Goal: Information Seeking & Learning: Find specific fact

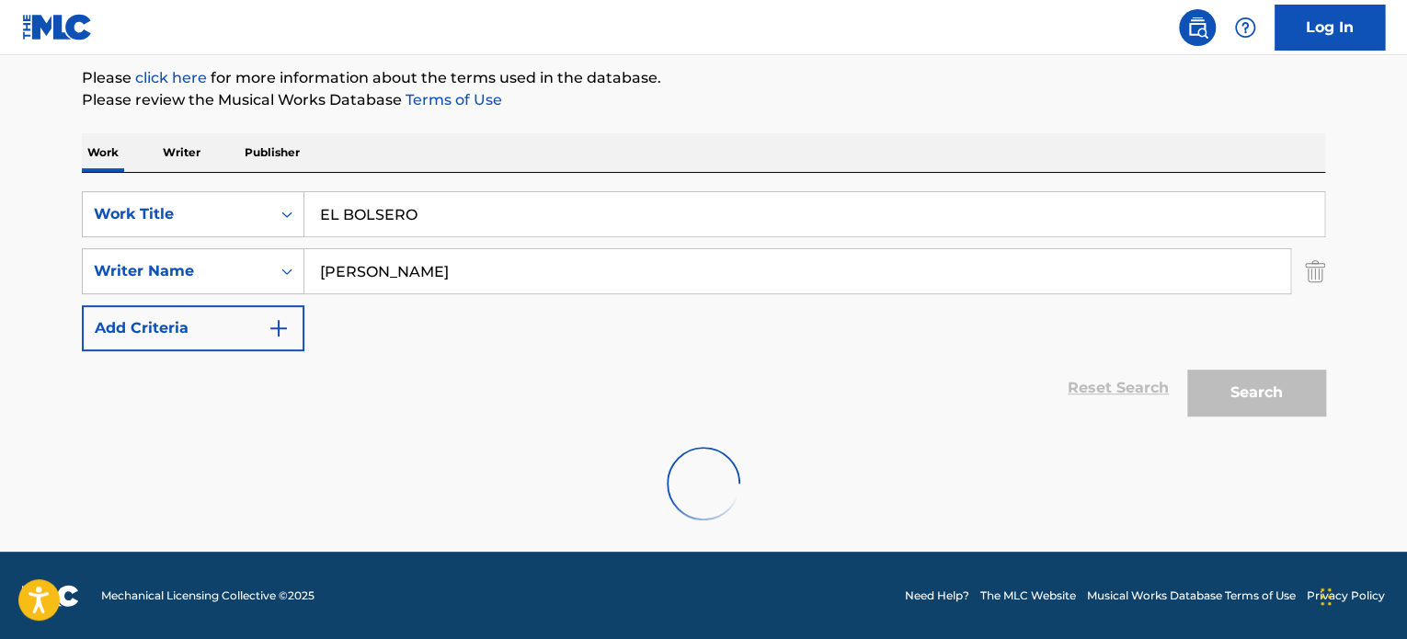
click at [628, 367] on div "Reset Search Search" at bounding box center [703, 388] width 1243 height 74
click at [670, 418] on div "Reset Search Search" at bounding box center [703, 388] width 1243 height 74
click at [618, 466] on div at bounding box center [703, 484] width 1243 height 118
drag, startPoint x: 579, startPoint y: 138, endPoint x: 556, endPoint y: 132, distance: 23.9
click at [579, 138] on div "Work Writer Publisher" at bounding box center [703, 152] width 1243 height 39
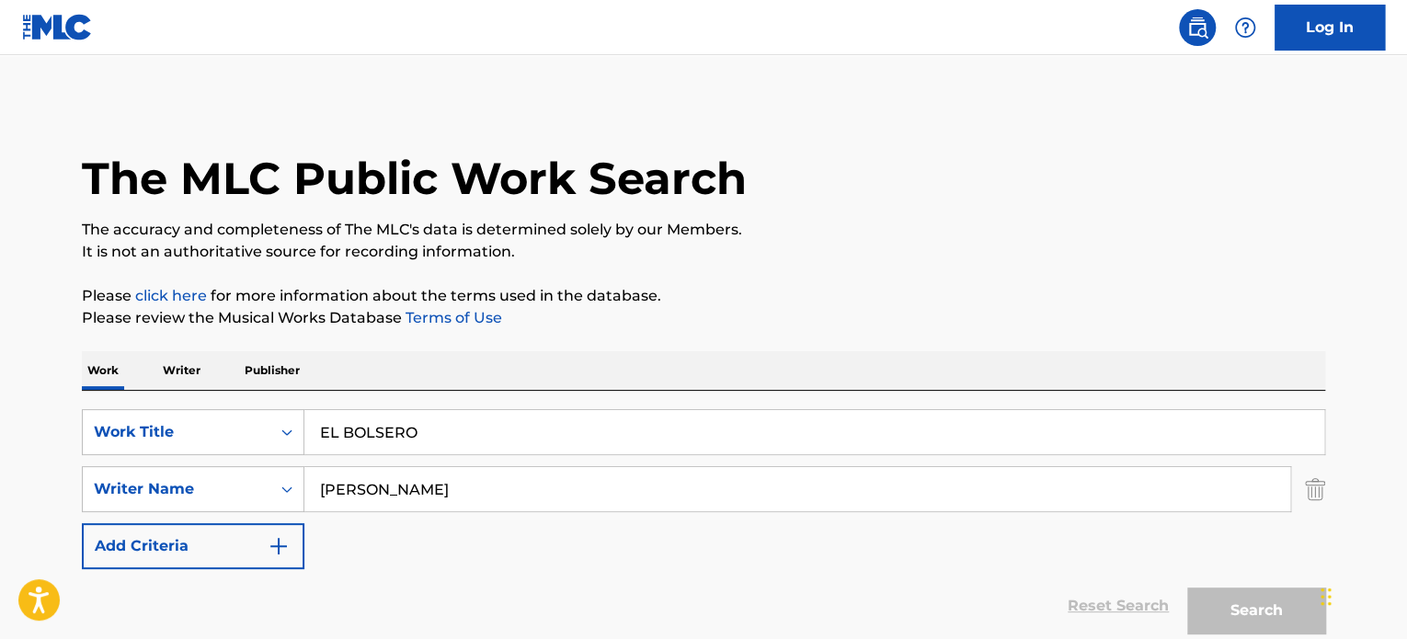
click at [1199, 21] on img at bounding box center [1197, 28] width 22 height 22
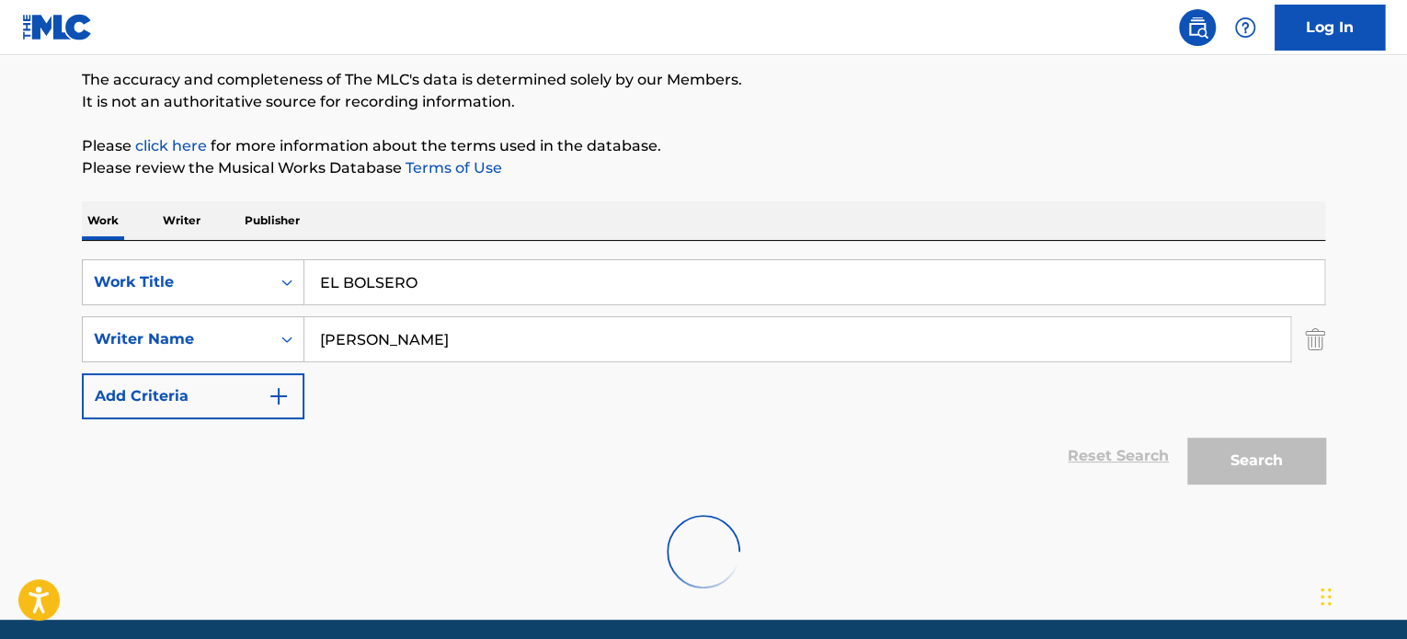
scroll to position [218, 0]
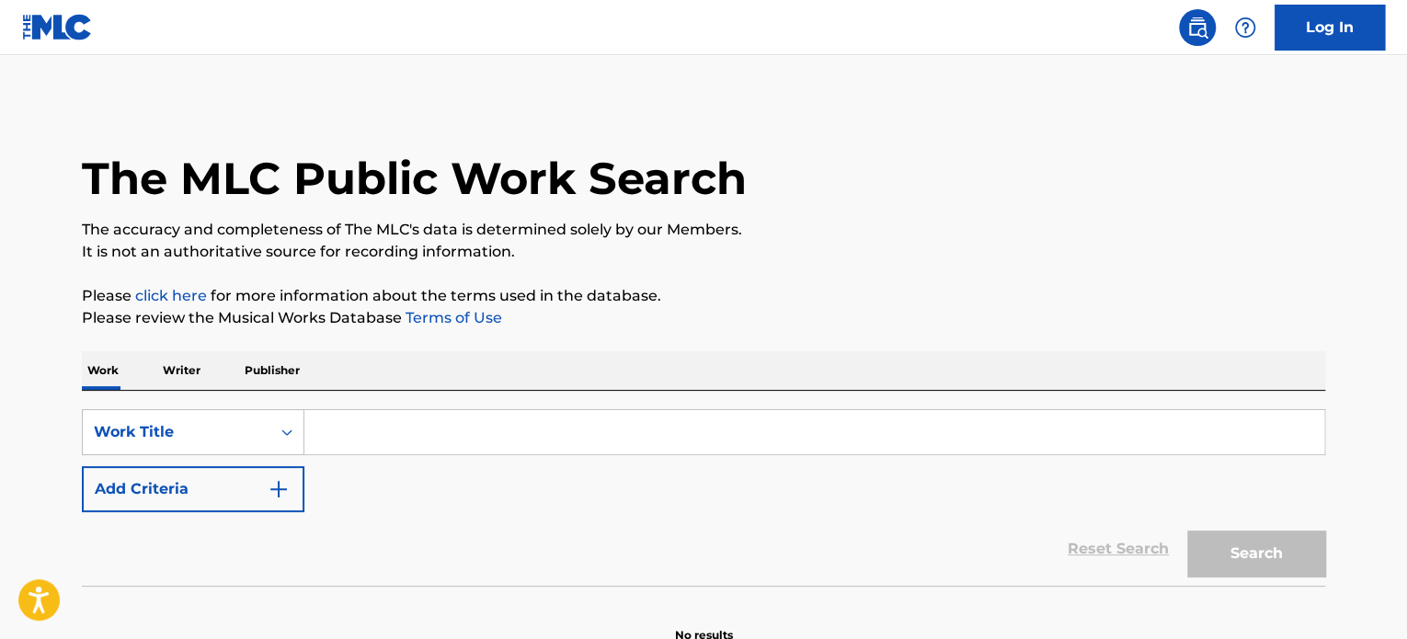
click at [390, 429] on input "Search Form" at bounding box center [814, 432] width 1020 height 44
paste input "GOOD GIRL"
type input "GOOD GIRL"
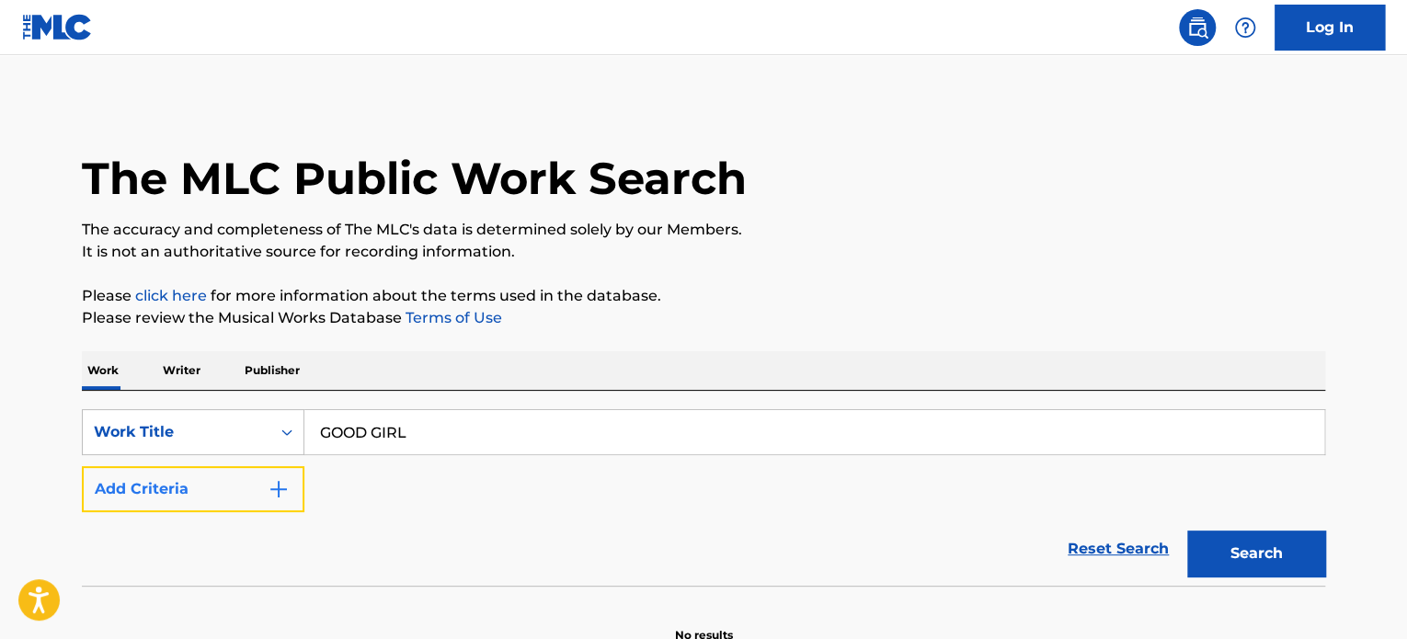
click at [231, 495] on button "Add Criteria" at bounding box center [193, 489] width 223 height 46
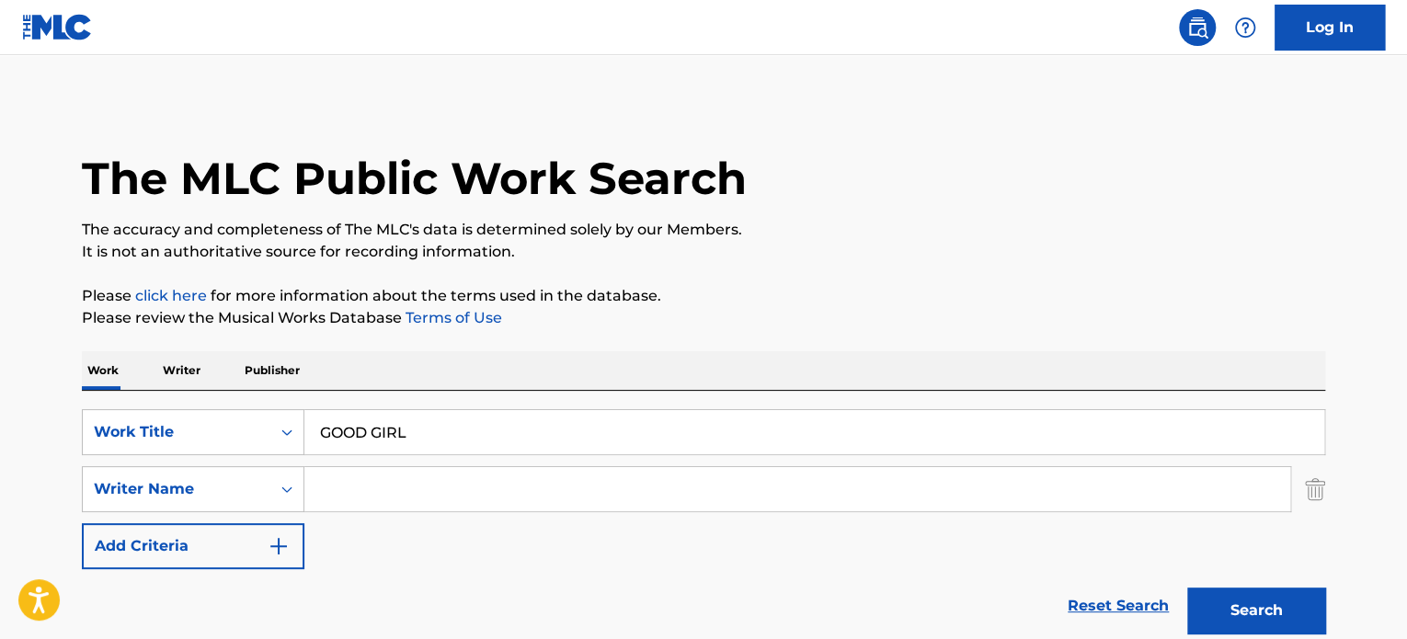
click at [452, 481] on input "Search Form" at bounding box center [797, 489] width 986 height 44
paste input "[PERSON_NAME]"
type input "[PERSON_NAME]"
click at [1187, 588] on button "Search" at bounding box center [1256, 611] width 138 height 46
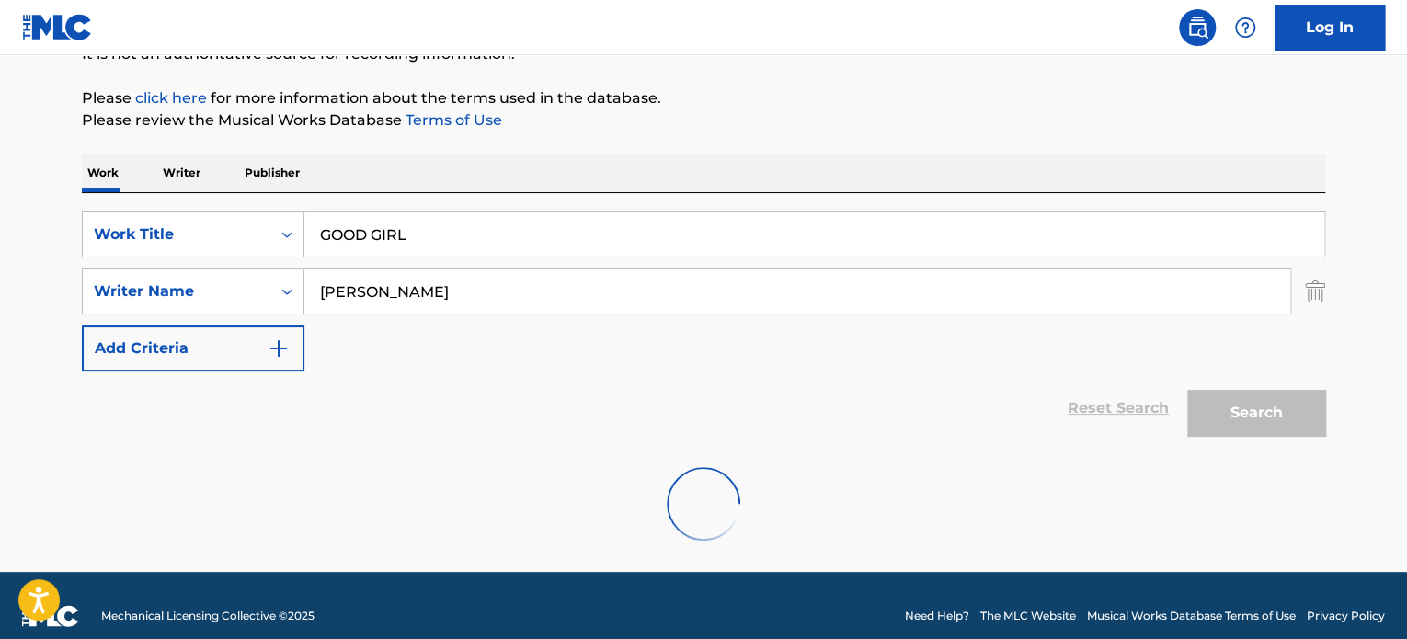
scroll to position [218, 0]
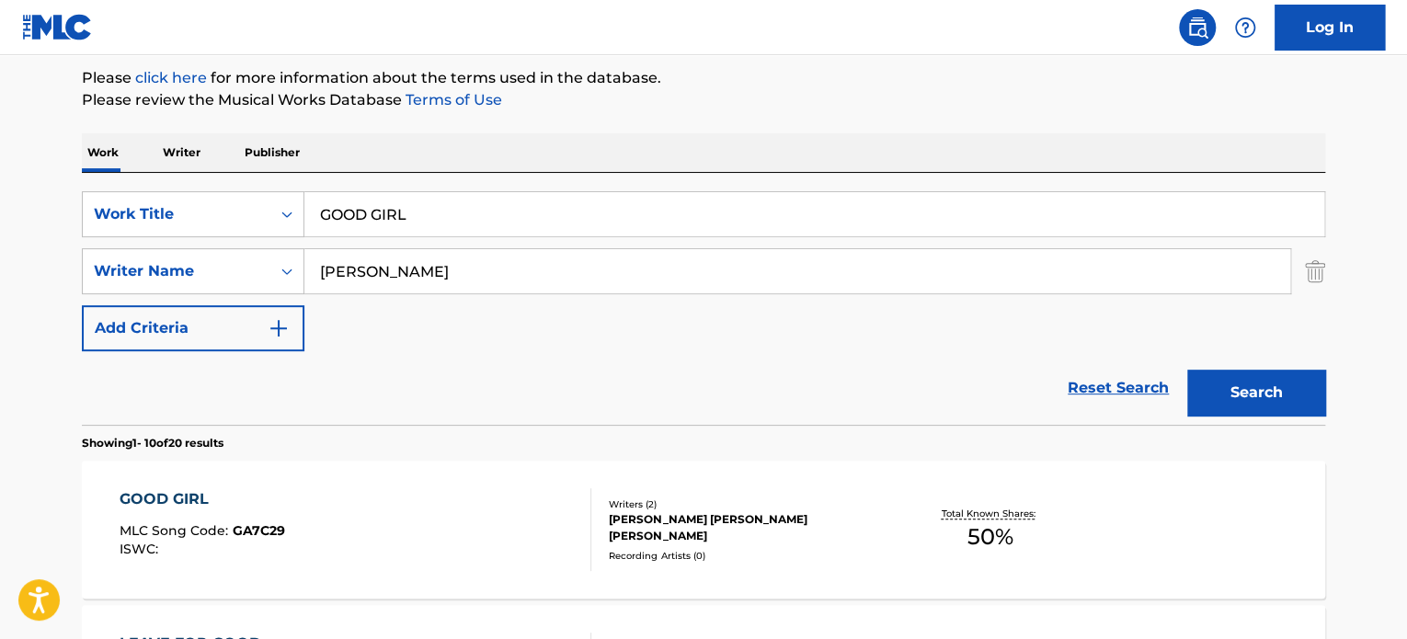
click at [706, 516] on div "[PERSON_NAME] [PERSON_NAME] [PERSON_NAME]" at bounding box center [748, 527] width 278 height 33
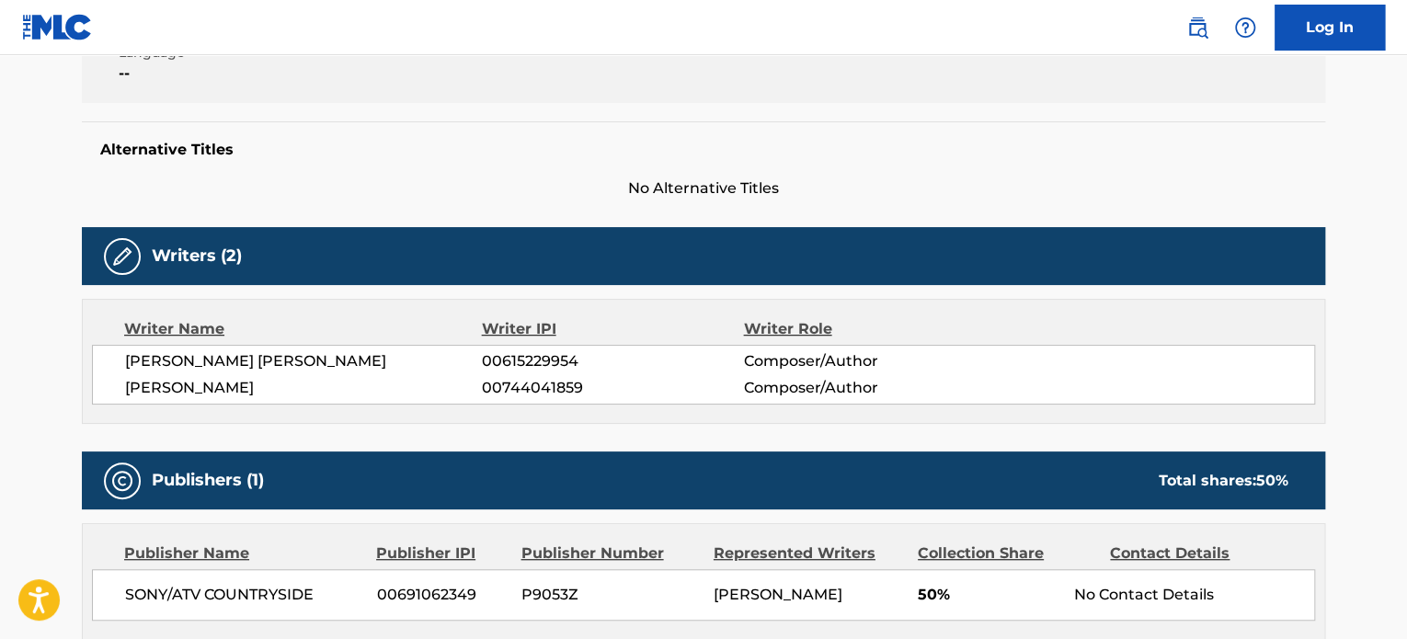
scroll to position [460, 0]
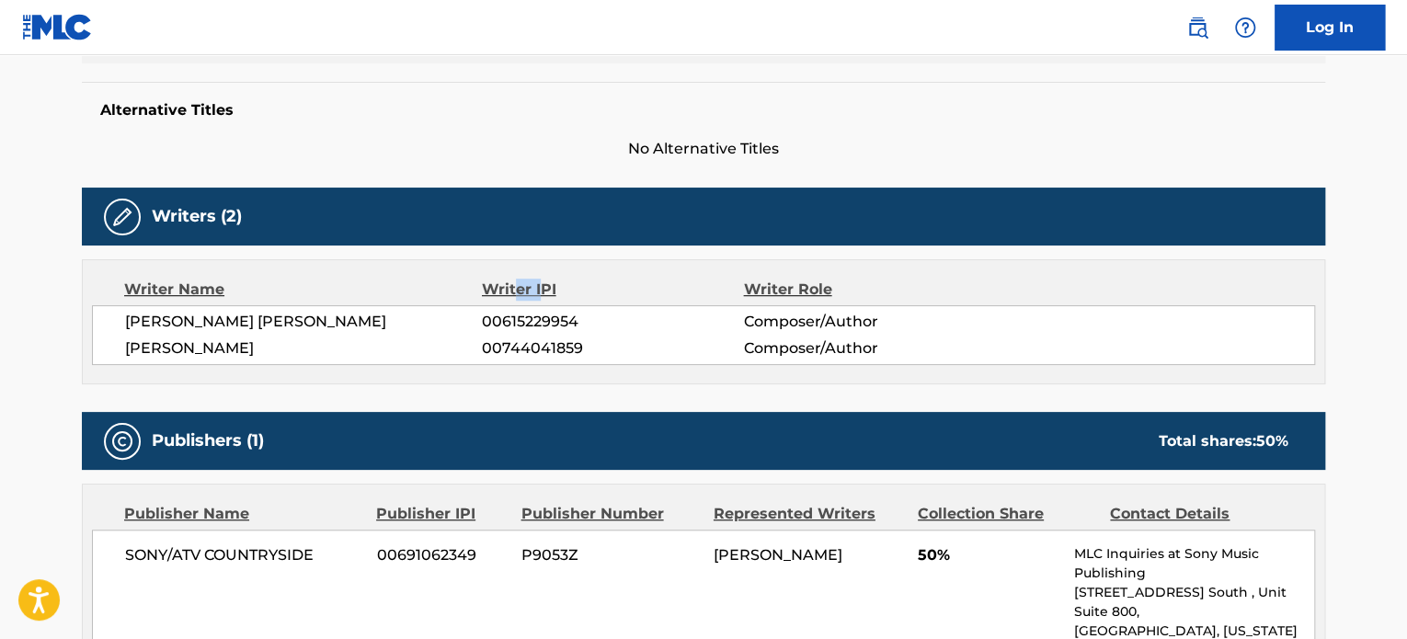
drag, startPoint x: 538, startPoint y: 297, endPoint x: 552, endPoint y: 289, distance: 16.1
click at [545, 296] on div "Writer IPI" at bounding box center [613, 290] width 262 height 22
drag, startPoint x: 644, startPoint y: 312, endPoint x: 655, endPoint y: 311, distance: 11.1
click at [654, 311] on span "00615229954" at bounding box center [612, 322] width 261 height 22
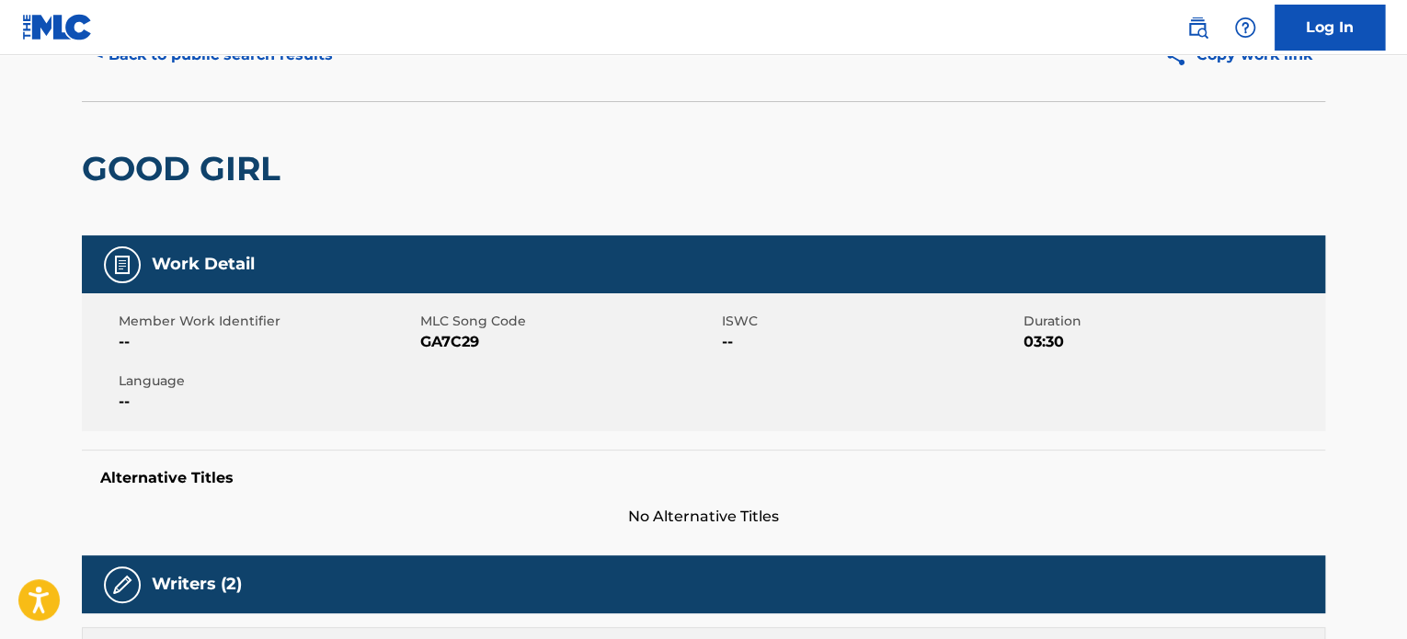
scroll to position [0, 0]
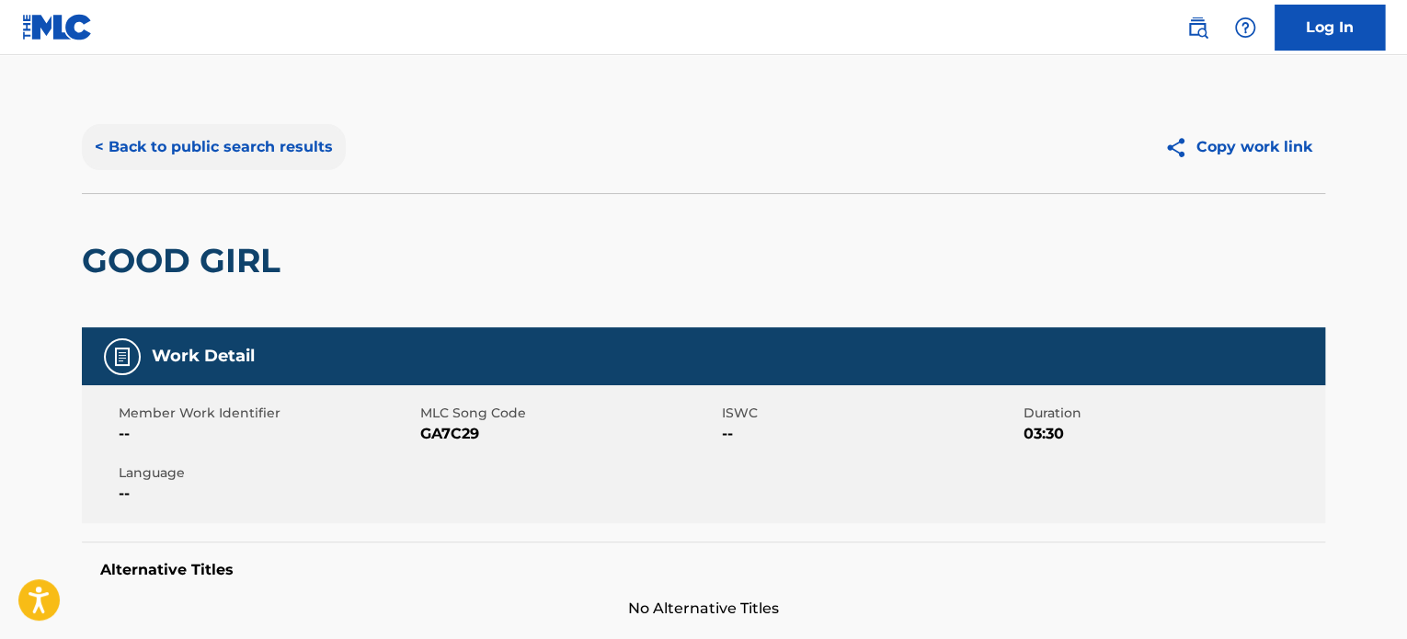
click at [235, 166] on button "< Back to public search results" at bounding box center [214, 147] width 264 height 46
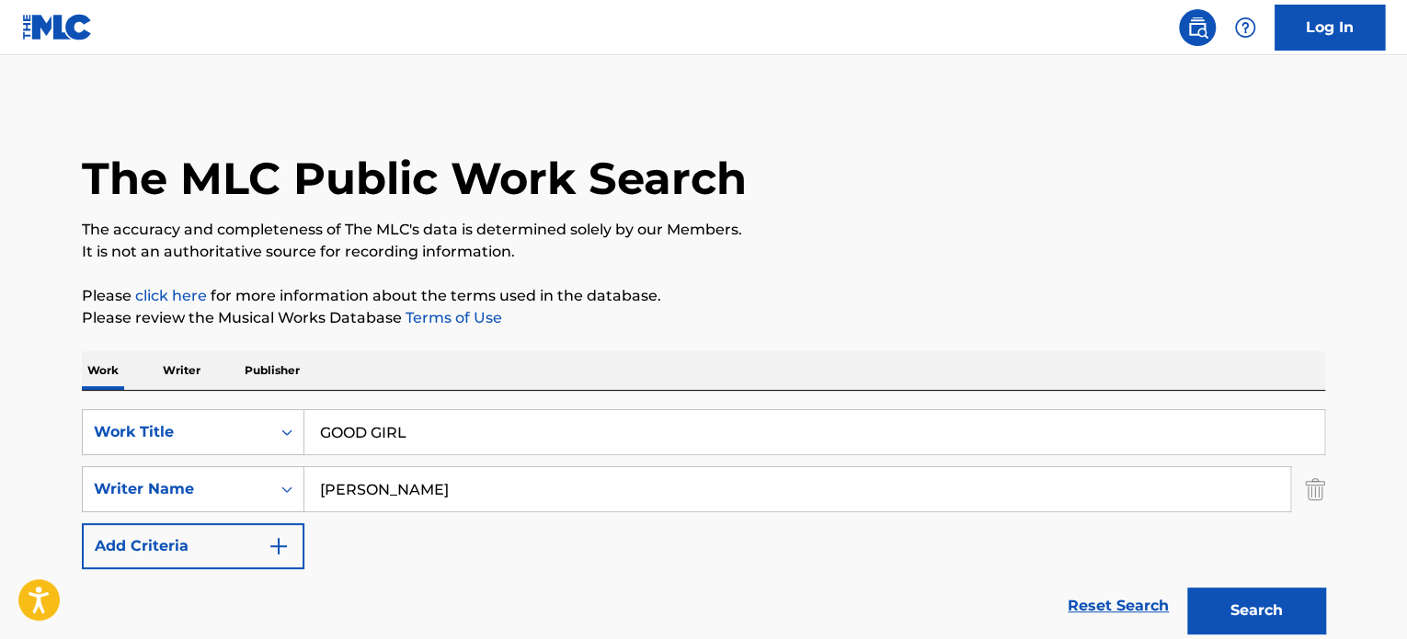
scroll to position [218, 0]
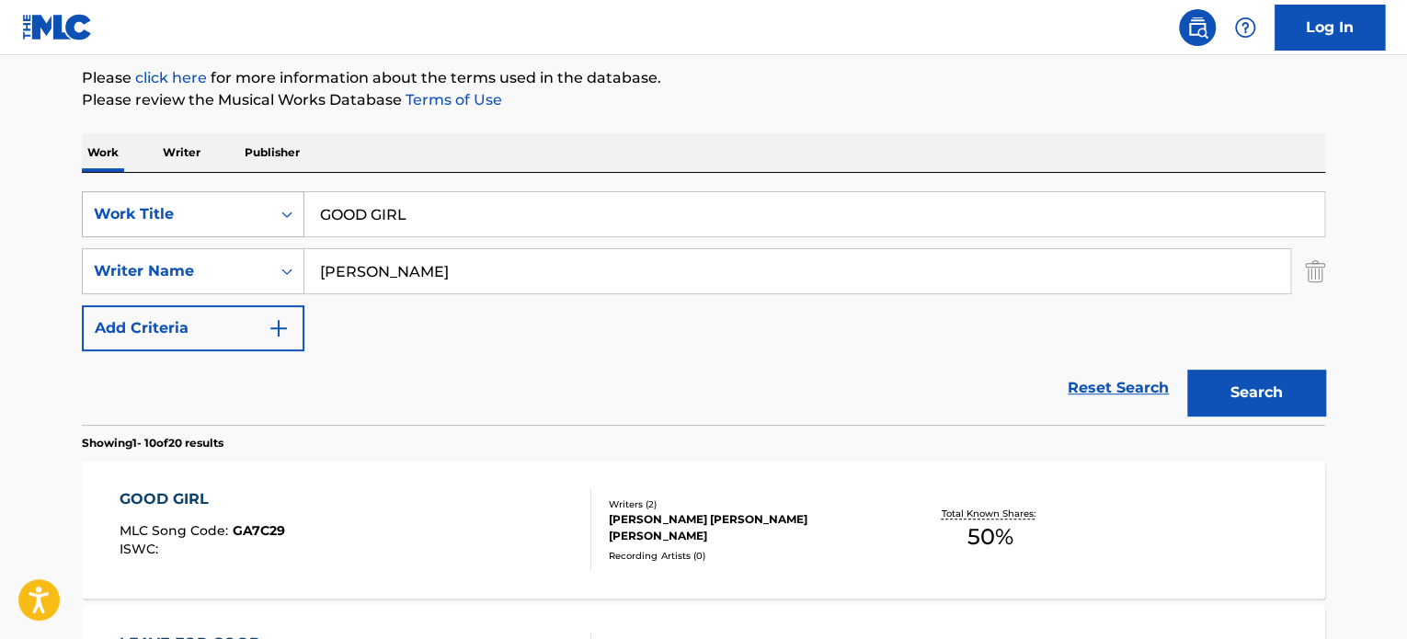
drag, startPoint x: 441, startPoint y: 228, endPoint x: 149, endPoint y: 221, distance: 292.5
click at [170, 223] on div "SearchWithCriteriaf055be3c-75ee-4339-84fe-07e1fdf88213 Work Title GOOD GIRL" at bounding box center [703, 214] width 1243 height 46
paste input "Yomo Con Nengo"
type input "Yomo Con Nengo"
click at [104, 233] on div "SearchWithCriteriaf055be3c-75ee-4339-84fe-07e1fdf88213 Work Title Yomo Con Neng…" at bounding box center [703, 271] width 1243 height 160
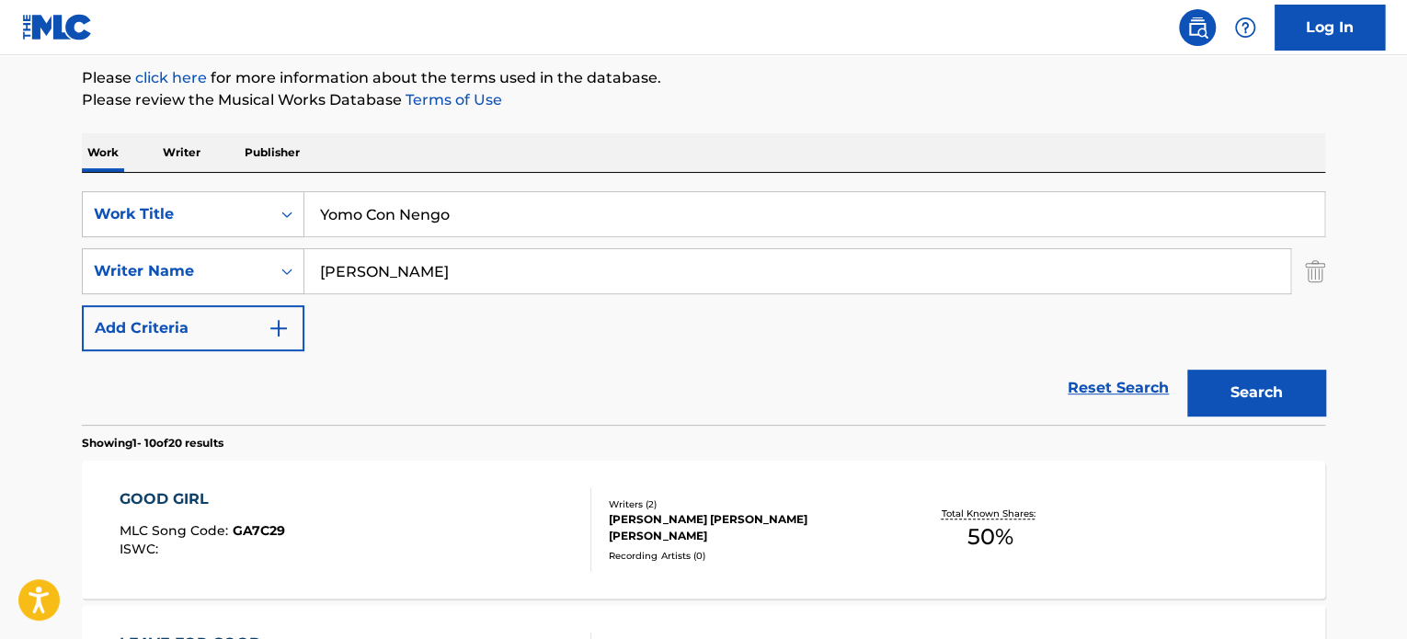
paste input "[PERSON_NAME]"
type input "[PERSON_NAME]"
click at [1187, 370] on button "Search" at bounding box center [1256, 393] width 138 height 46
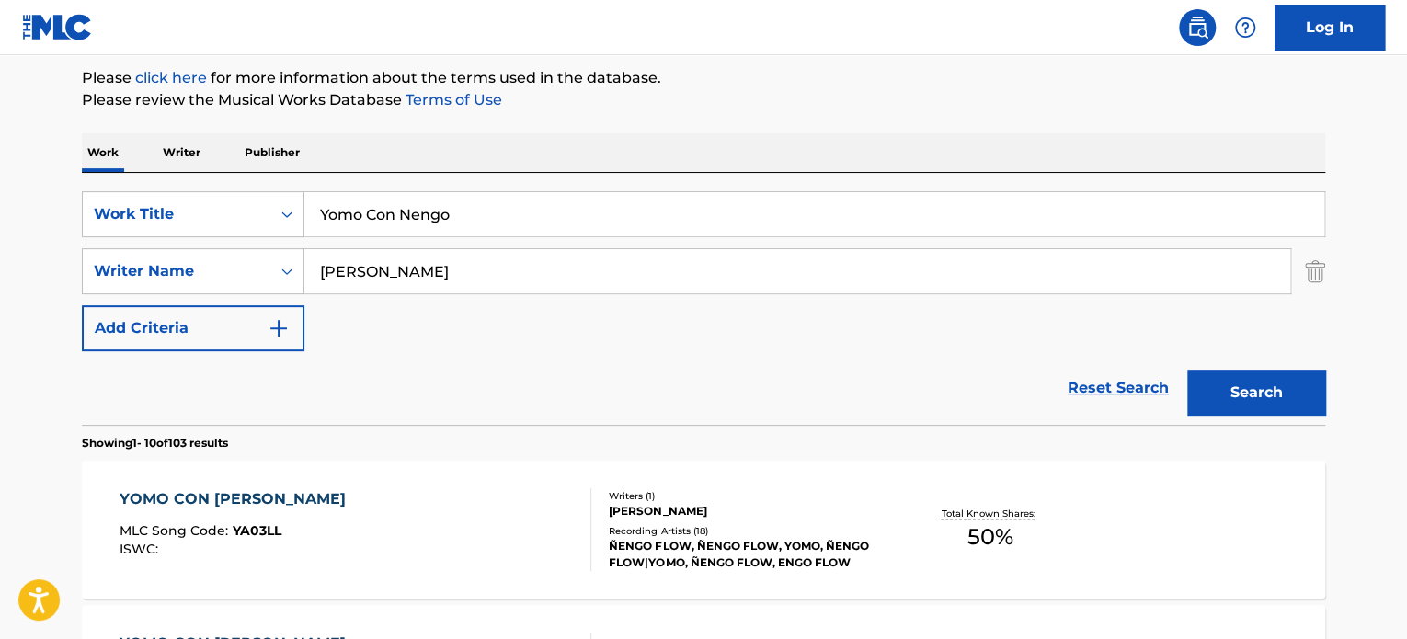
click at [712, 496] on div "Writers ( 1 )" at bounding box center [748, 496] width 278 height 14
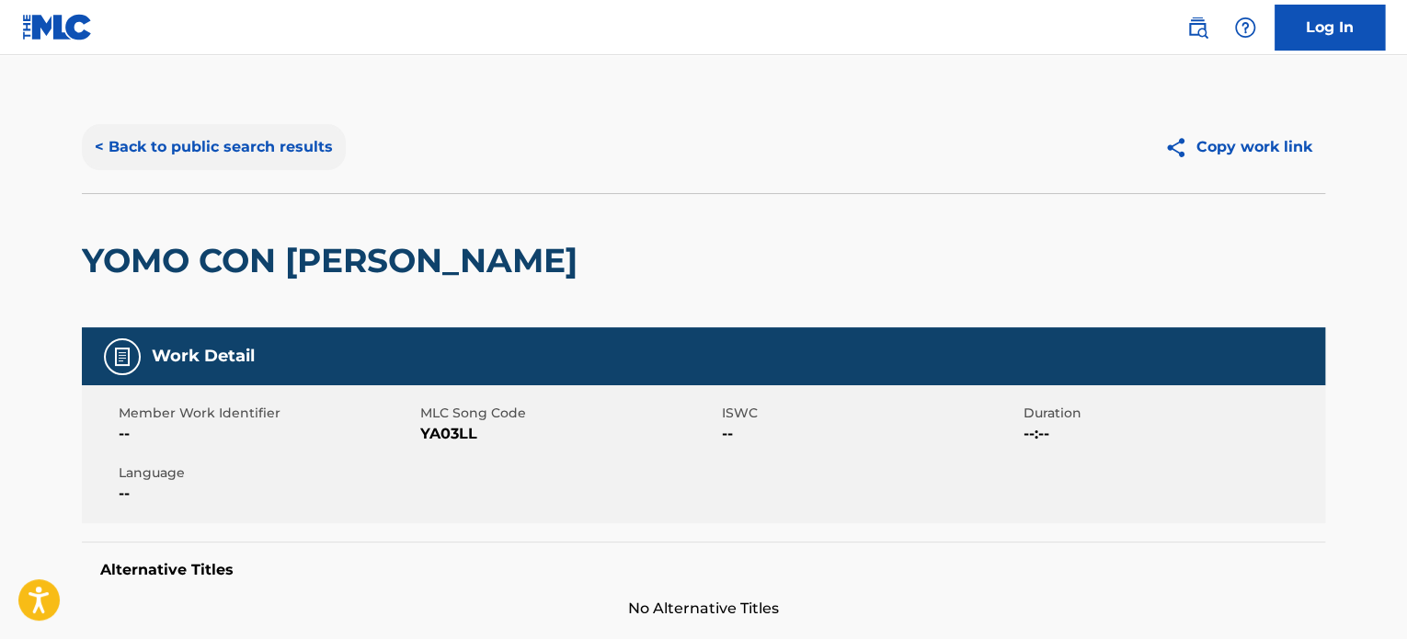
click at [272, 154] on button "< Back to public search results" at bounding box center [214, 147] width 264 height 46
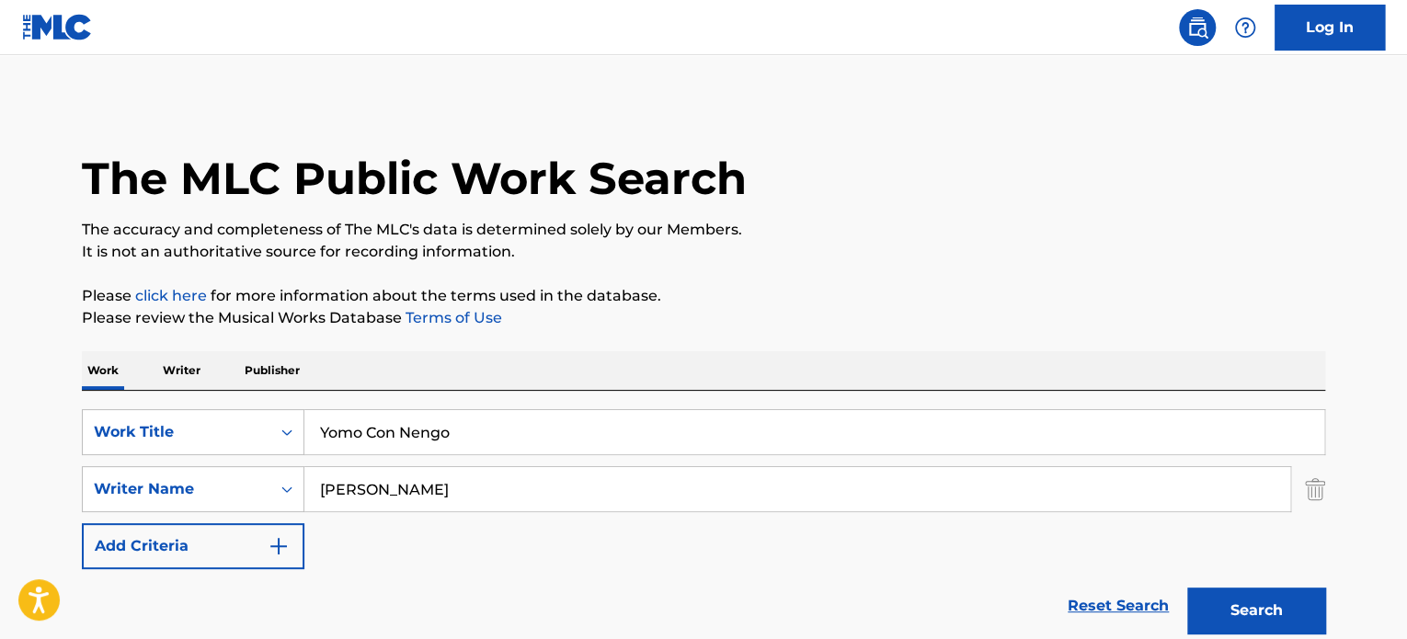
scroll to position [218, 0]
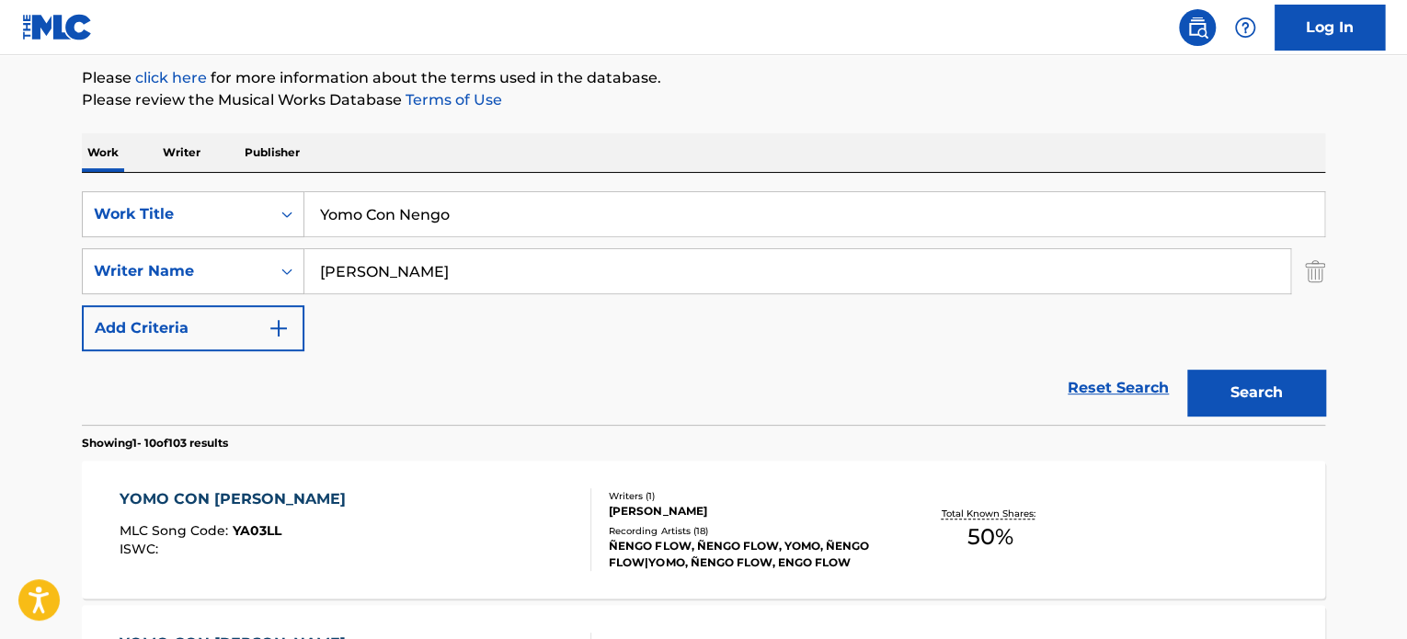
drag, startPoint x: 493, startPoint y: 266, endPoint x: 51, endPoint y: 223, distance: 444.4
paste input "[PERSON_NAME]"
type input "[PERSON_NAME]"
click at [1187, 370] on button "Search" at bounding box center [1256, 393] width 138 height 46
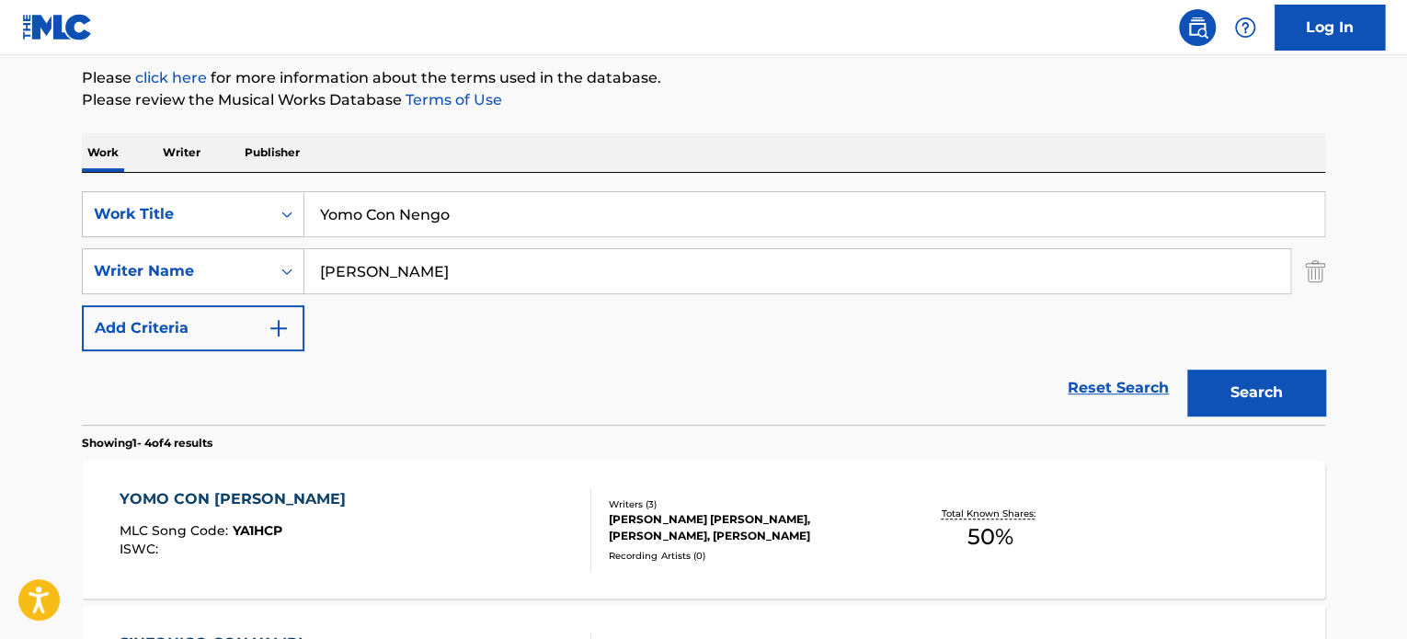
click at [576, 520] on div at bounding box center [583, 529] width 15 height 83
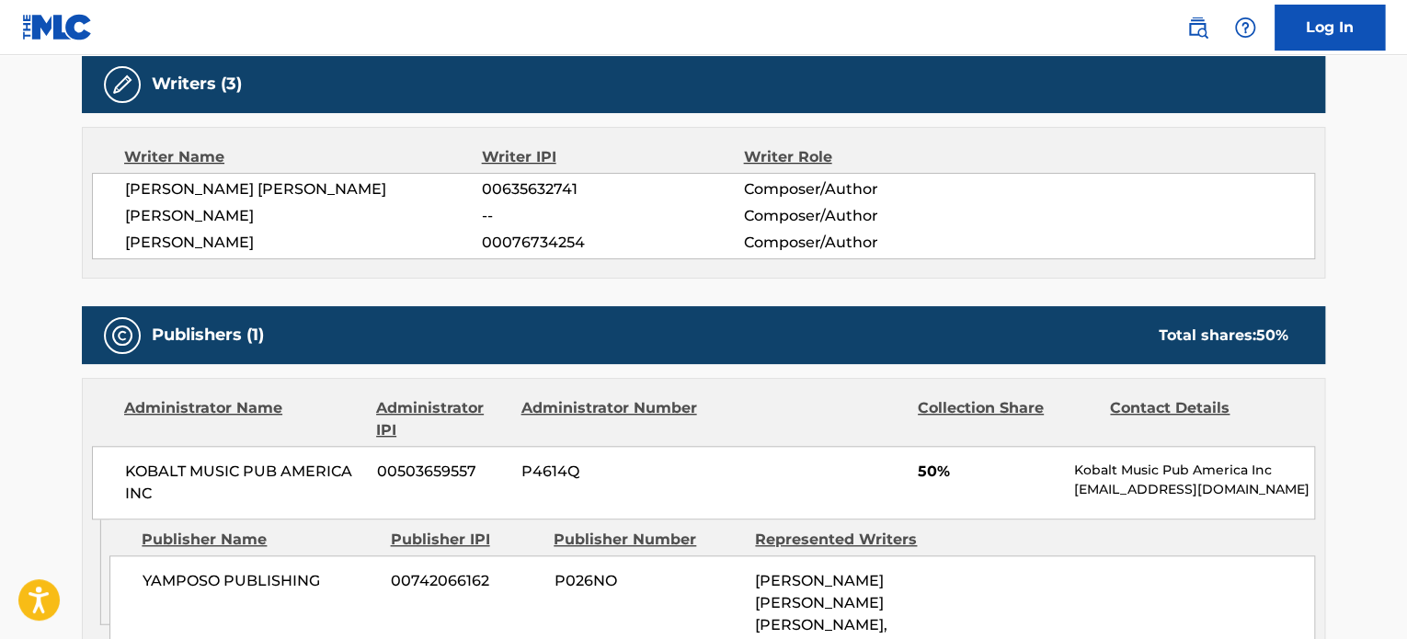
scroll to position [612, 0]
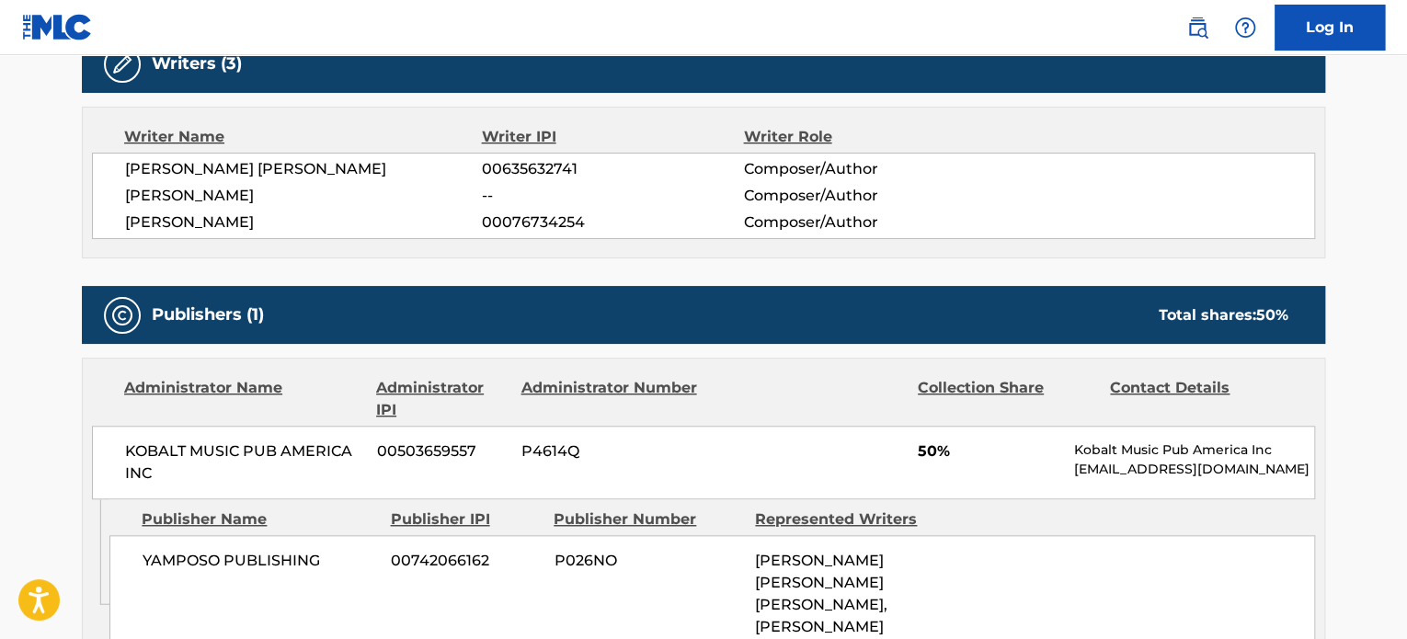
click at [1099, 212] on div "[PERSON_NAME] 00076734254 Composer/Author" at bounding box center [719, 223] width 1189 height 22
click at [814, 401] on div at bounding box center [809, 399] width 190 height 44
click at [769, 245] on div "Writer Name Writer IPI Writer Role [PERSON_NAME] [PERSON_NAME] 00635632741 Comp…" at bounding box center [703, 183] width 1243 height 152
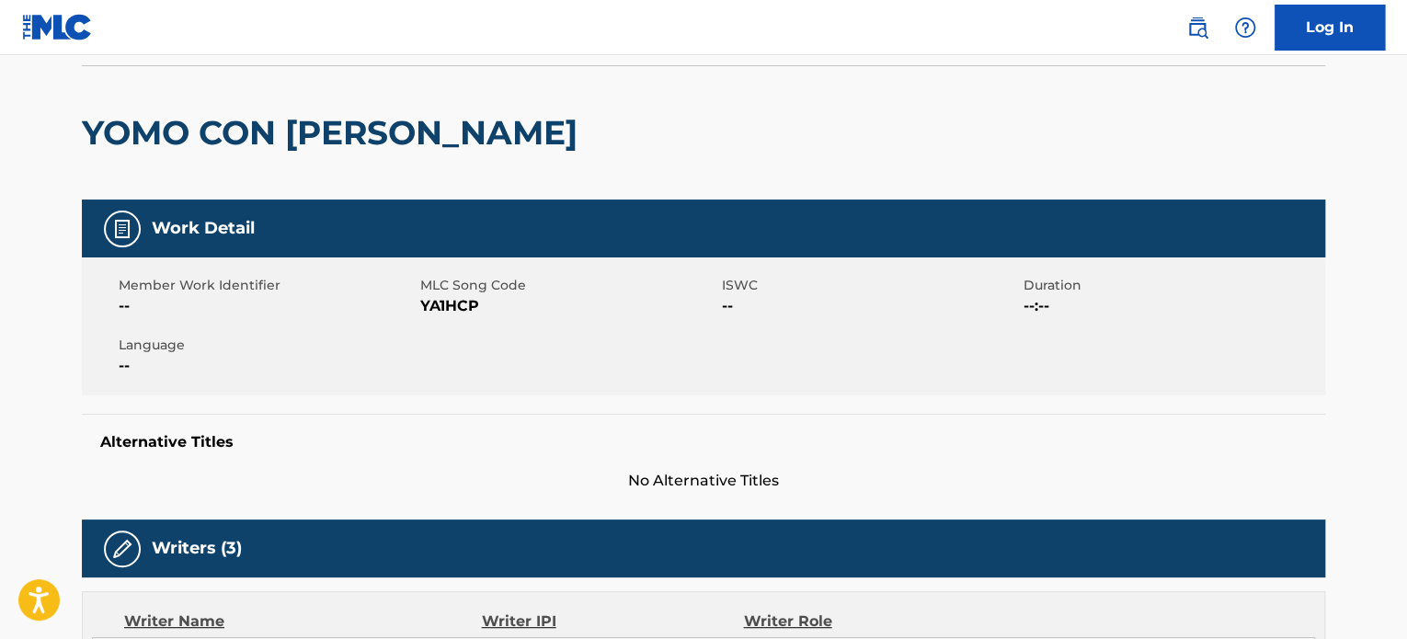
scroll to position [0, 0]
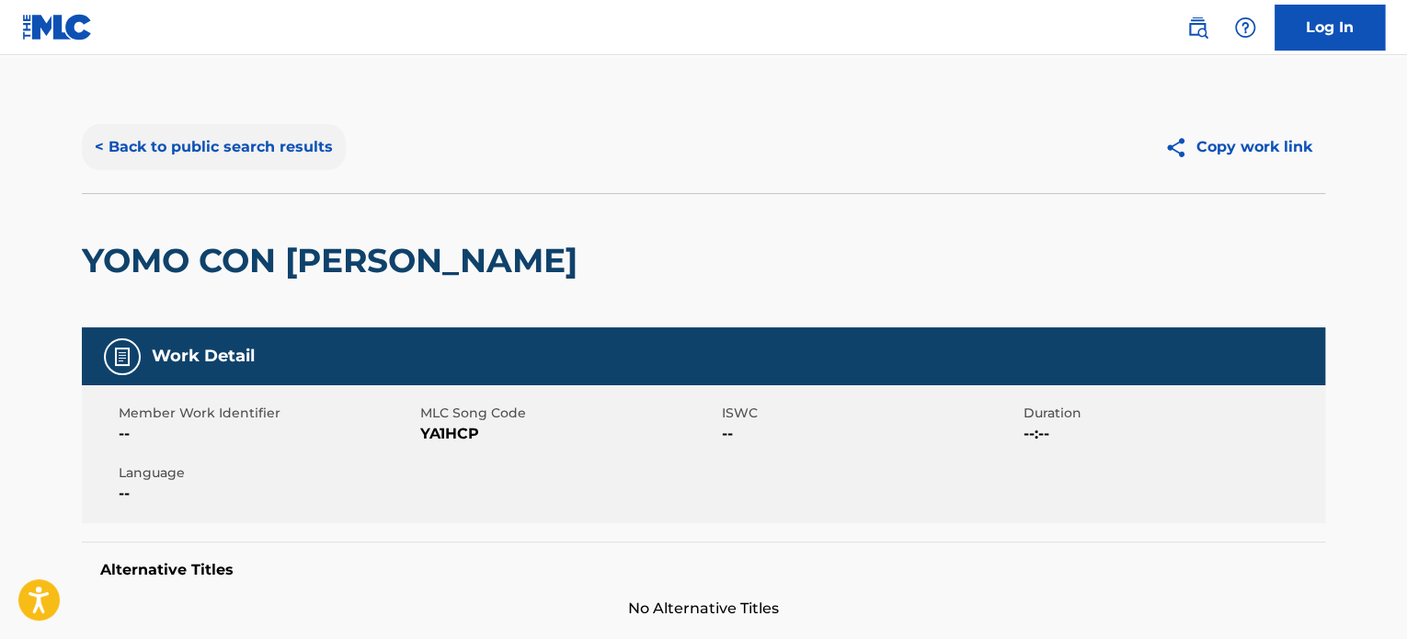
click at [278, 125] on button "< Back to public search results" at bounding box center [214, 147] width 264 height 46
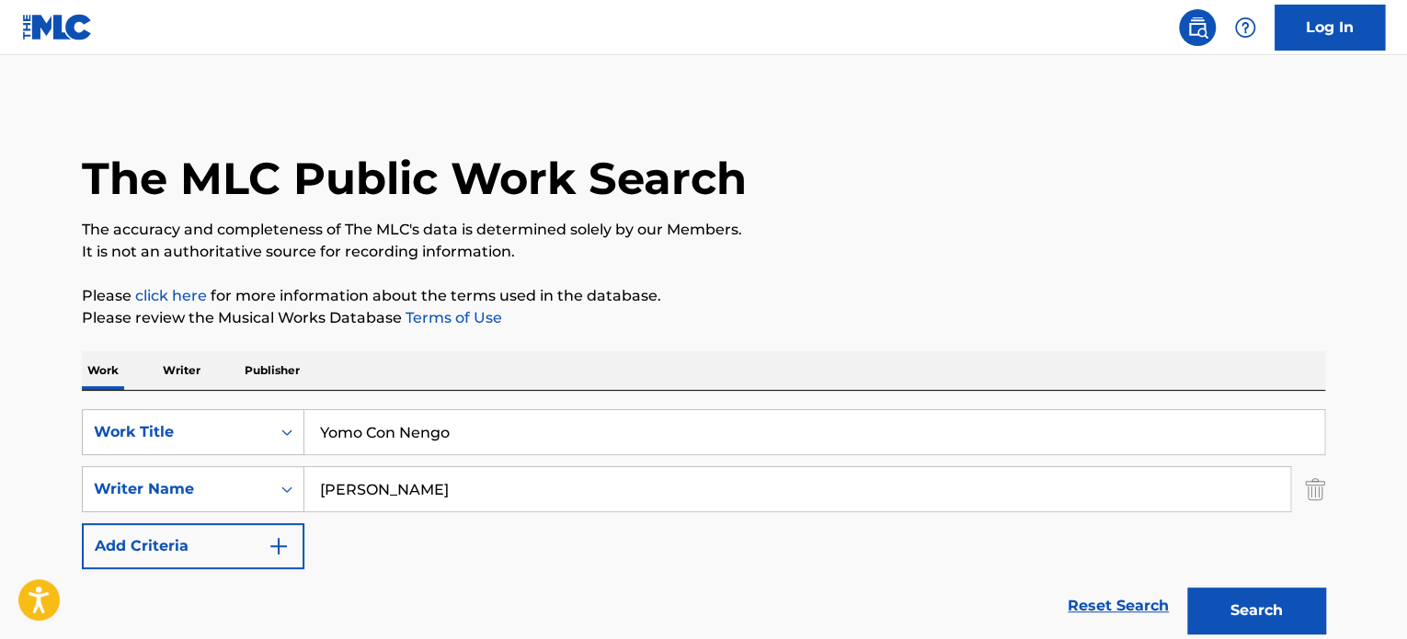
scroll to position [218, 0]
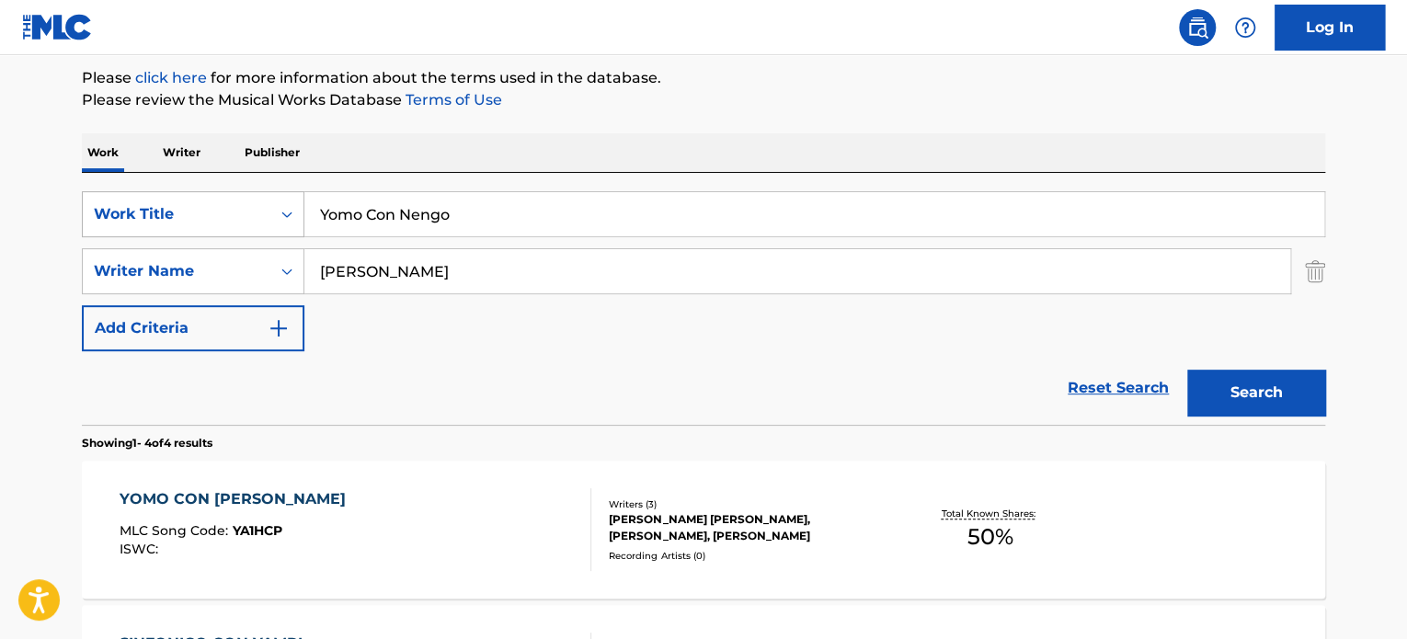
drag, startPoint x: 502, startPoint y: 210, endPoint x: 258, endPoint y: 210, distance: 243.7
click at [78, 183] on div "The MLC Public Work Search The accuracy and completeness of The MLC's data is d…" at bounding box center [703, 500] width 1287 height 1235
paste input "[PERSON_NAME]"
type input "[PERSON_NAME]"
click at [87, 243] on div "SearchWithCriteriaf055be3c-75ee-4339-84fe-07e1fdf88213 Work Title [PERSON_NAME]…" at bounding box center [703, 271] width 1243 height 160
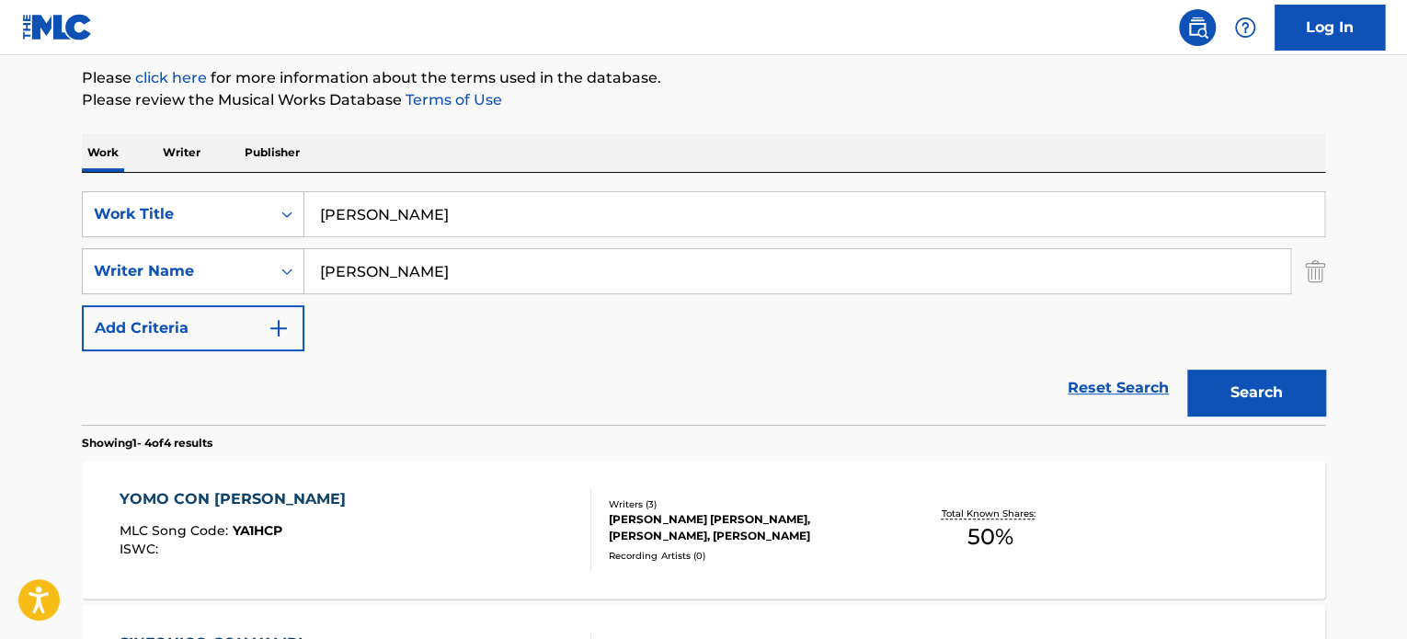
paste input "[PERSON_NAME]"
type input "[PERSON_NAME]"
click at [1187, 370] on button "Search" at bounding box center [1256, 393] width 138 height 46
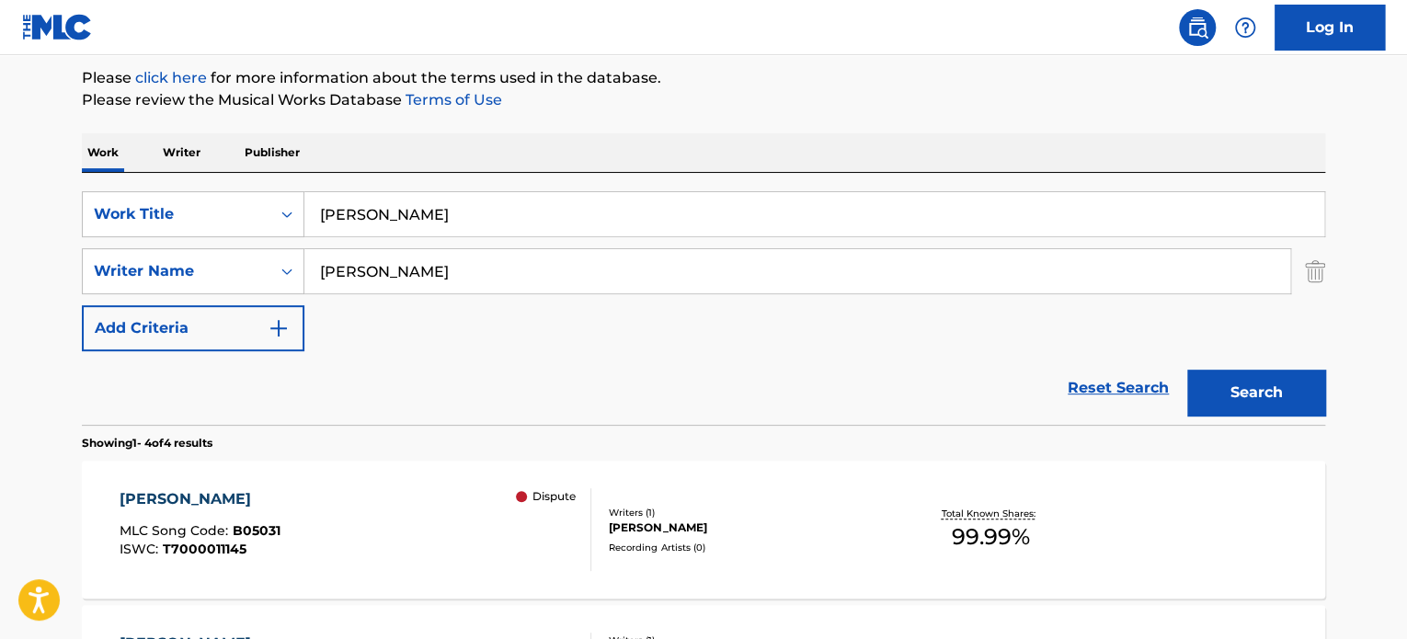
click at [465, 543] on div "[PERSON_NAME] MLC Song Code : B05031 ISWC : T7000011145 Dispute" at bounding box center [356, 529] width 473 height 83
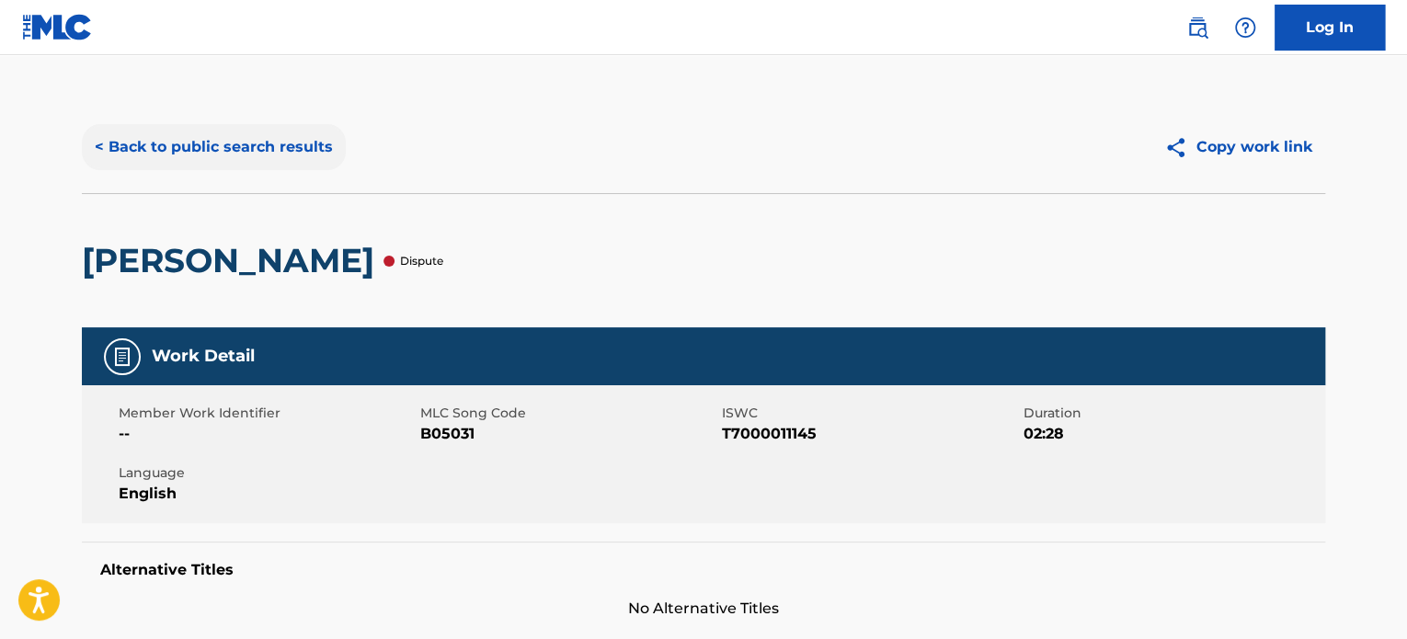
click at [284, 165] on button "< Back to public search results" at bounding box center [214, 147] width 264 height 46
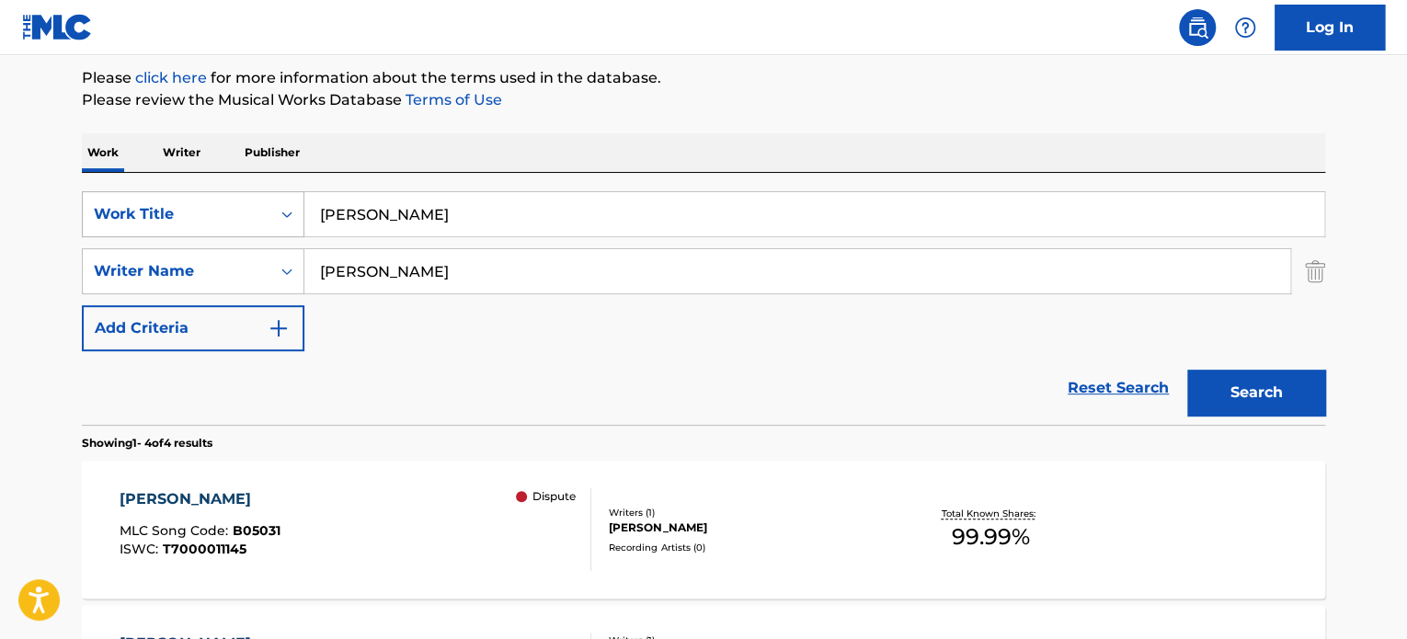
drag, startPoint x: 418, startPoint y: 216, endPoint x: 235, endPoint y: 212, distance: 184.0
click at [255, 214] on div "SearchWithCriteriaf055be3c-75ee-4339-84fe-07e1fdf88213 Work Title [PERSON_NAME]" at bounding box center [703, 214] width 1243 height 46
paste input "PROLOGUE: ONCE UPON A DECEMBER"
type input "PROLOGUE: ONCE UPON A DECEMBER"
drag, startPoint x: 409, startPoint y: 260, endPoint x: 196, endPoint y: 223, distance: 216.5
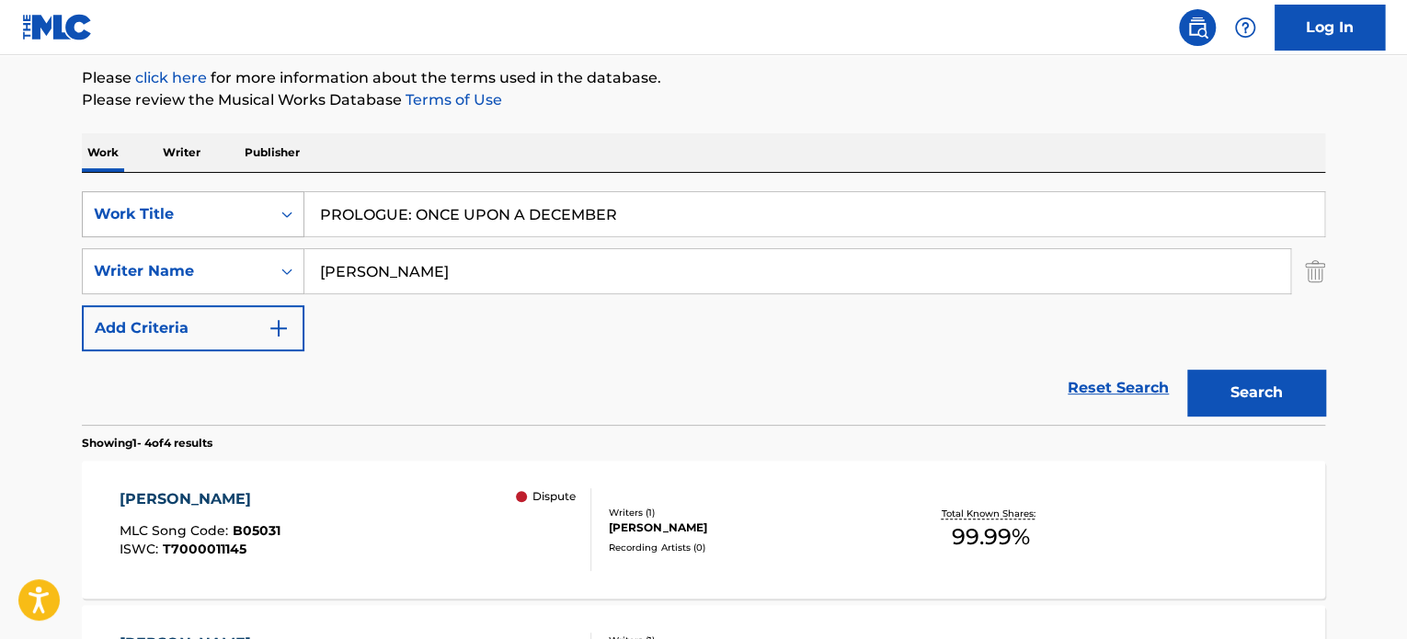
click at [188, 220] on div "SearchWithCriteriaf055be3c-75ee-4339-84fe-07e1fdf88213 Work Title PROLOGUE: ONC…" at bounding box center [703, 271] width 1243 height 160
drag, startPoint x: 497, startPoint y: 269, endPoint x: 122, endPoint y: 212, distance: 378.6
click at [162, 220] on div "SearchWithCriteriaf055be3c-75ee-4339-84fe-07e1fdf88213 Work Title PROLOGUE: ONC…" at bounding box center [703, 271] width 1243 height 160
paste input "[PERSON_NAME]"
type input "[PERSON_NAME]"
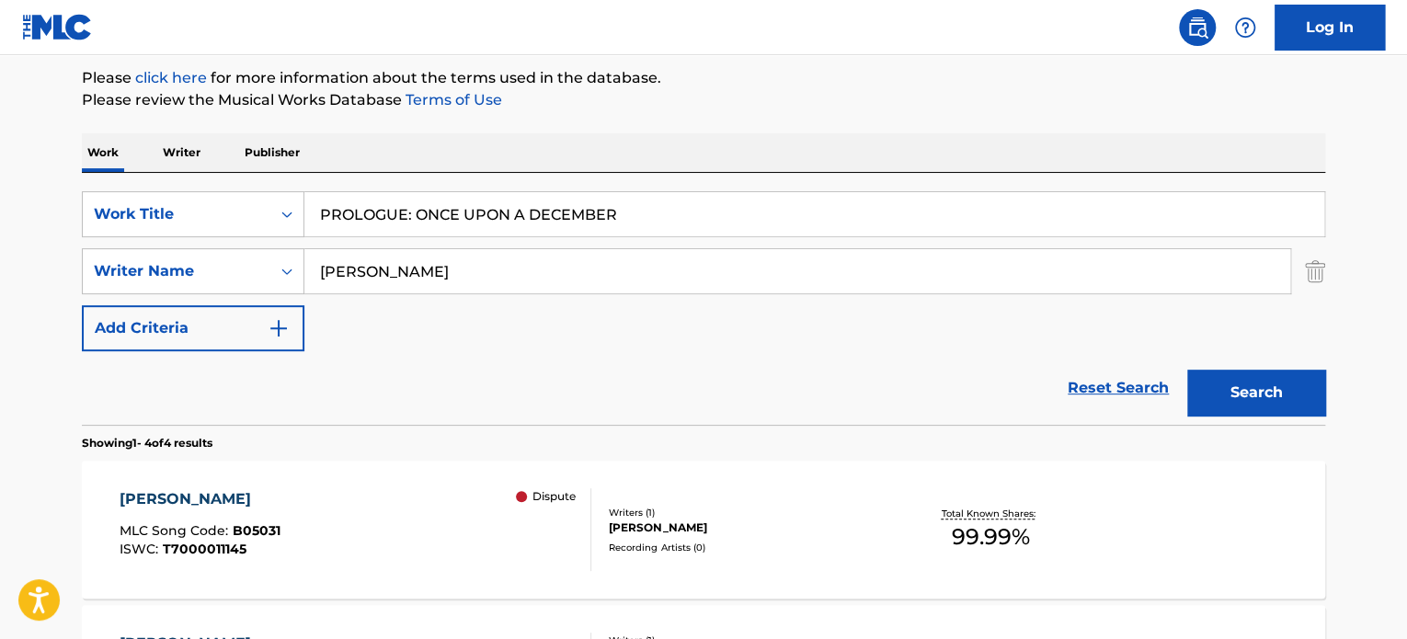
click at [1187, 370] on button "Search" at bounding box center [1256, 393] width 138 height 46
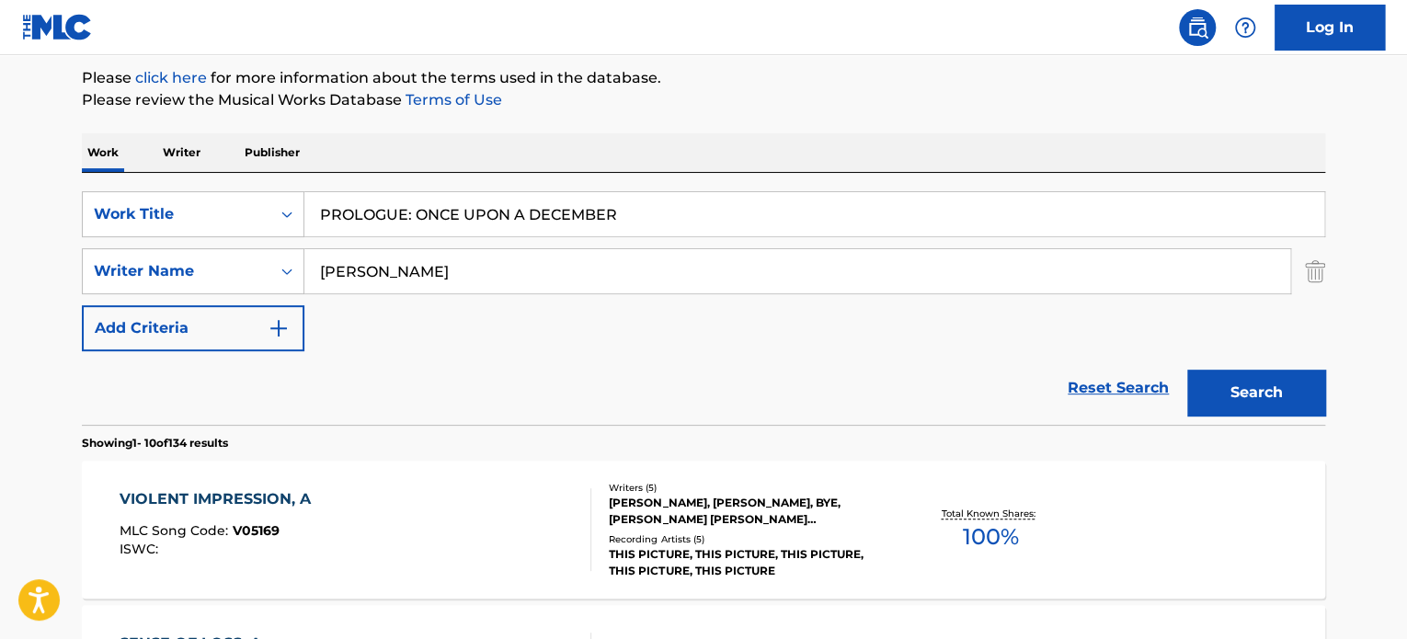
scroll to position [0, 0]
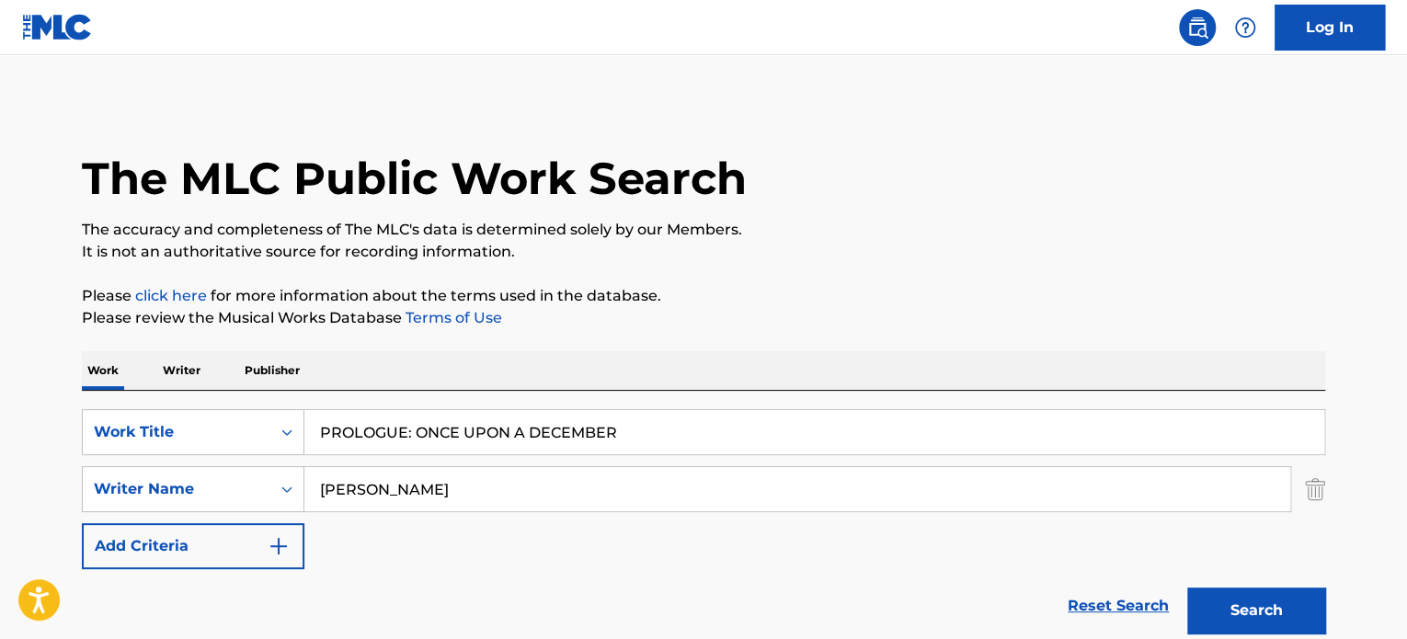
click at [599, 423] on input "PROLOGUE: ONCE UPON A DECEMBER" at bounding box center [814, 432] width 1020 height 44
drag, startPoint x: 693, startPoint y: 431, endPoint x: 250, endPoint y: 391, distance: 445.1
click at [260, 395] on div "SearchWithCriteriaf055be3c-75ee-4339-84fe-07e1fdf88213 Work Title PROLOGUE: ONC…" at bounding box center [703, 517] width 1243 height 252
paste input "[DEMOGRAPHIC_DATA] PLOW"
type input "[DEMOGRAPHIC_DATA] PLOW"
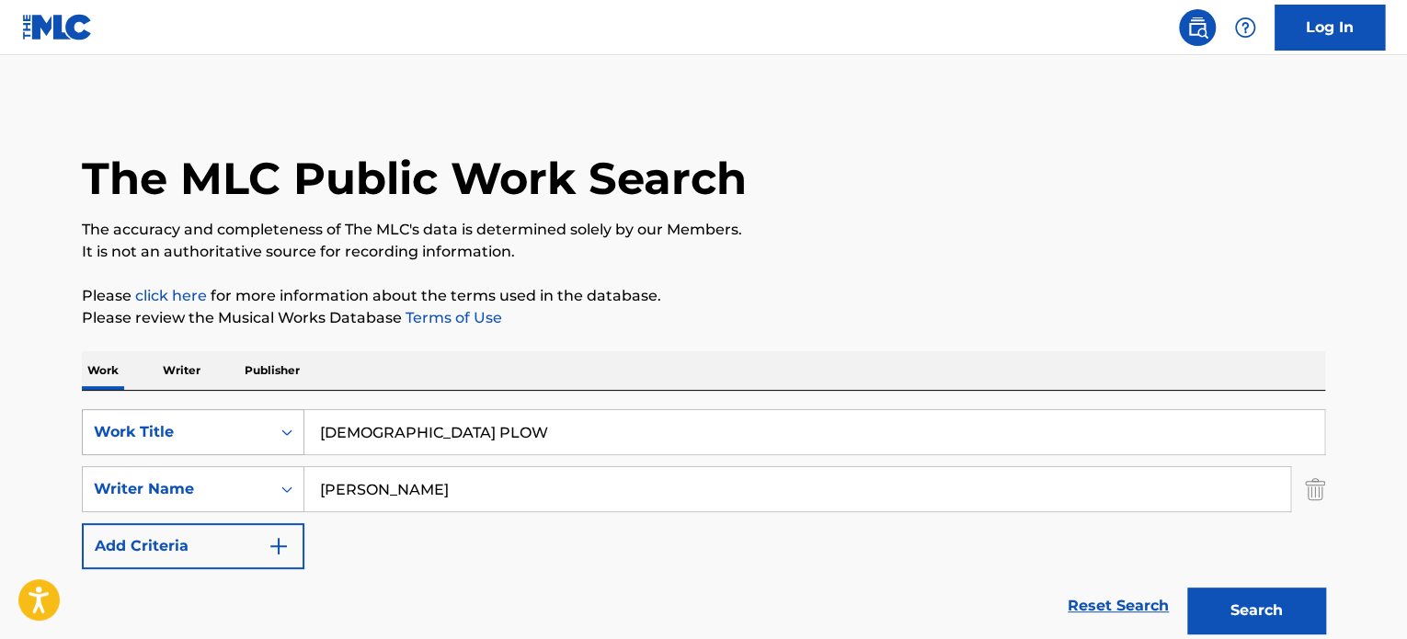
drag, startPoint x: 518, startPoint y: 492, endPoint x: 99, endPoint y: 437, distance: 422.0
click at [125, 440] on div "SearchWithCriteriaf055be3c-75ee-4339-84fe-07e1fdf88213 Work Title GOSPEL PLOW S…" at bounding box center [703, 489] width 1243 height 160
paste input "[PERSON_NAME]"
type input "[PERSON_NAME]"
click at [1187, 588] on button "Search" at bounding box center [1256, 611] width 138 height 46
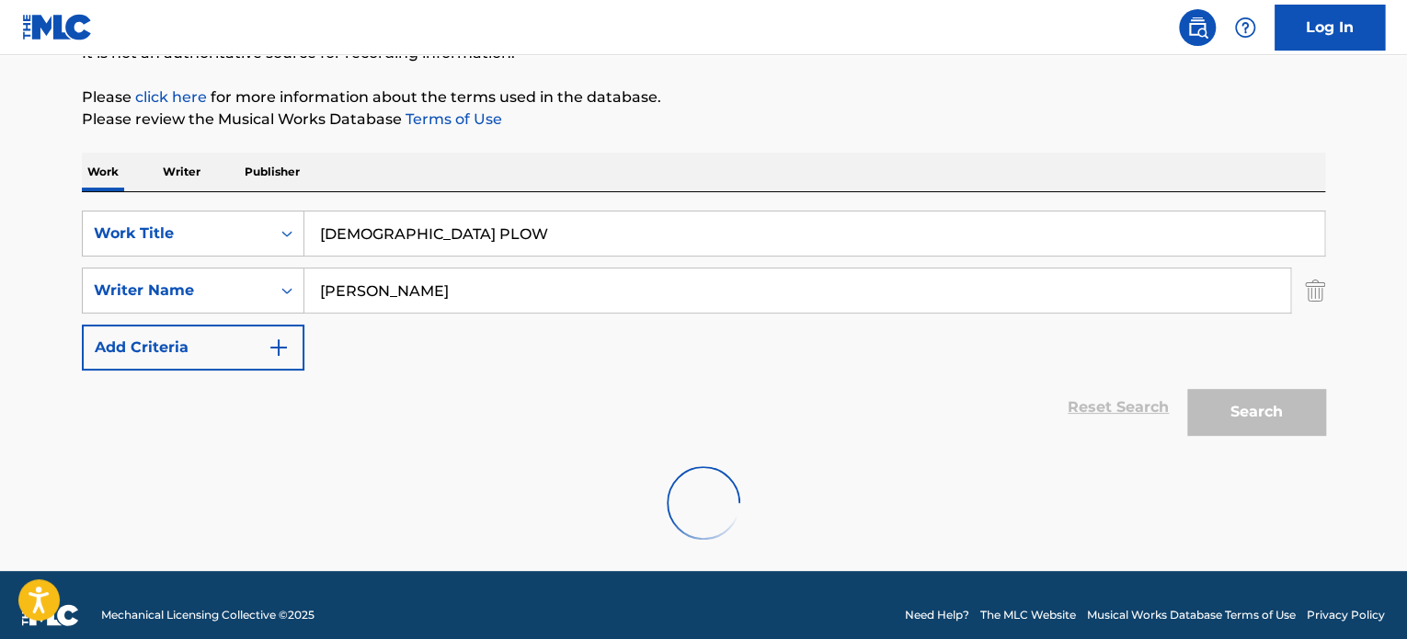
scroll to position [218, 0]
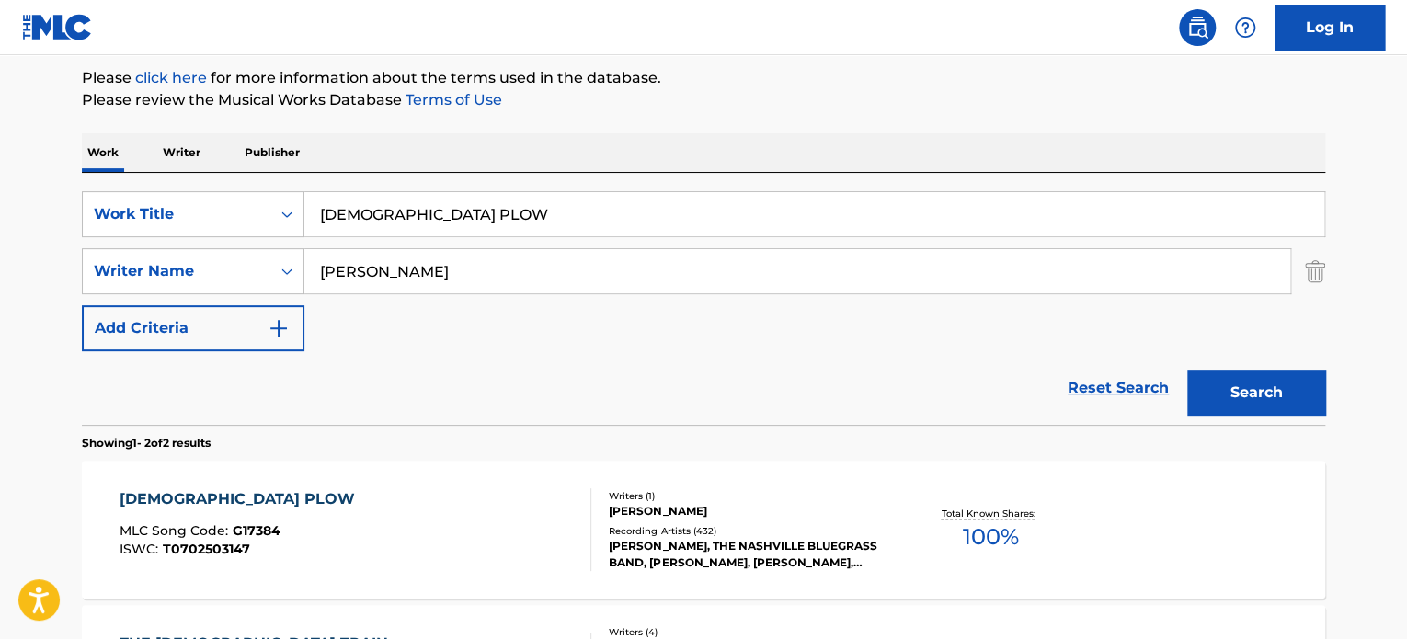
click at [587, 518] on div at bounding box center [583, 529] width 15 height 83
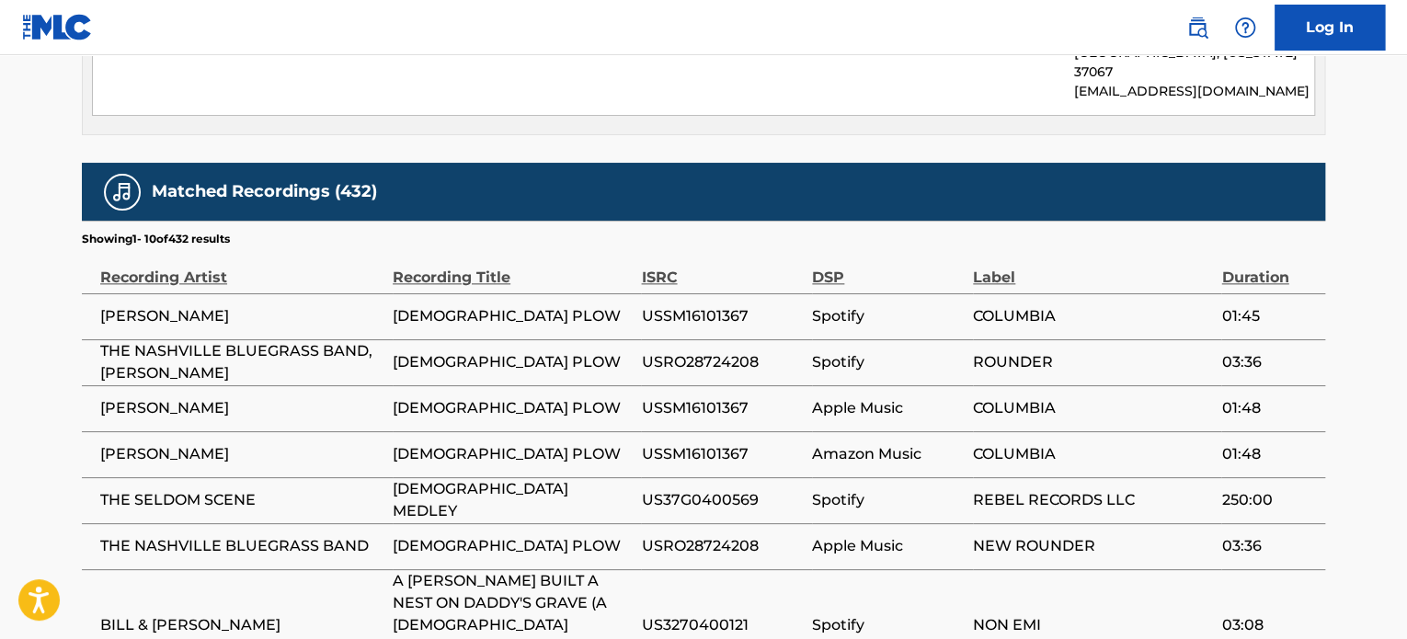
scroll to position [1072, 0]
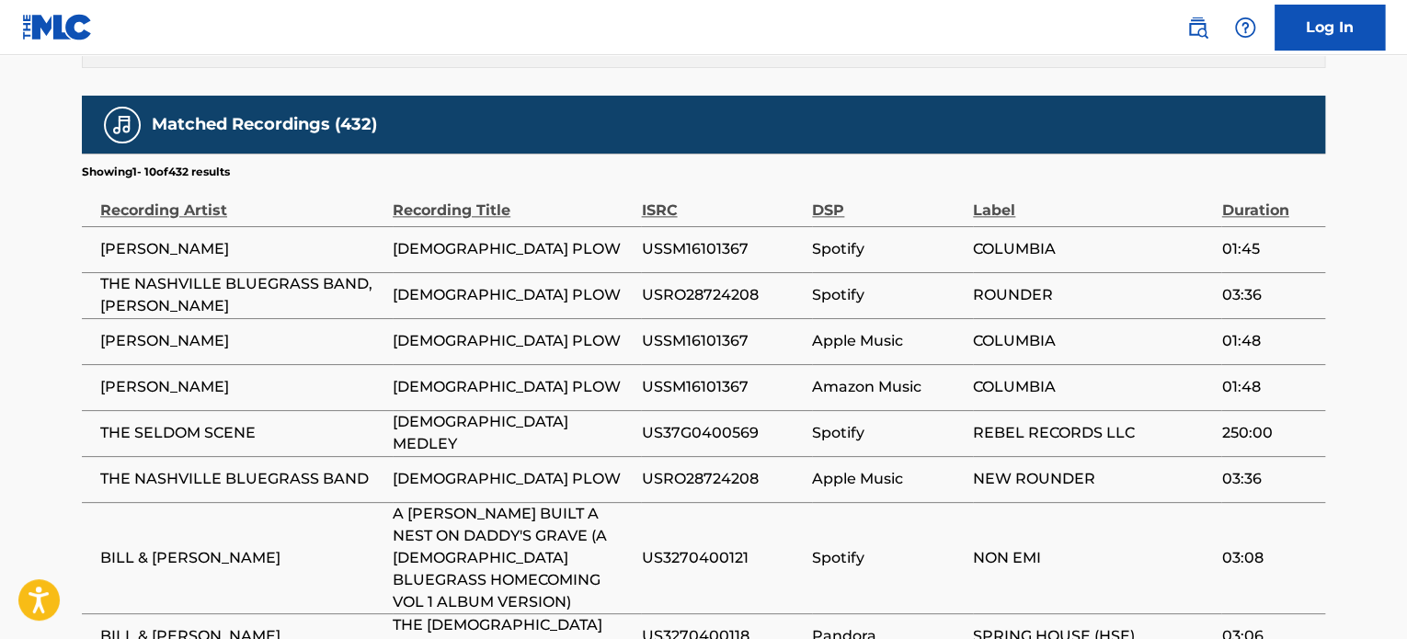
click at [684, 613] on td "US3270400118" at bounding box center [726, 636] width 171 height 46
click at [752, 468] on span "USRO28724208" at bounding box center [722, 479] width 162 height 22
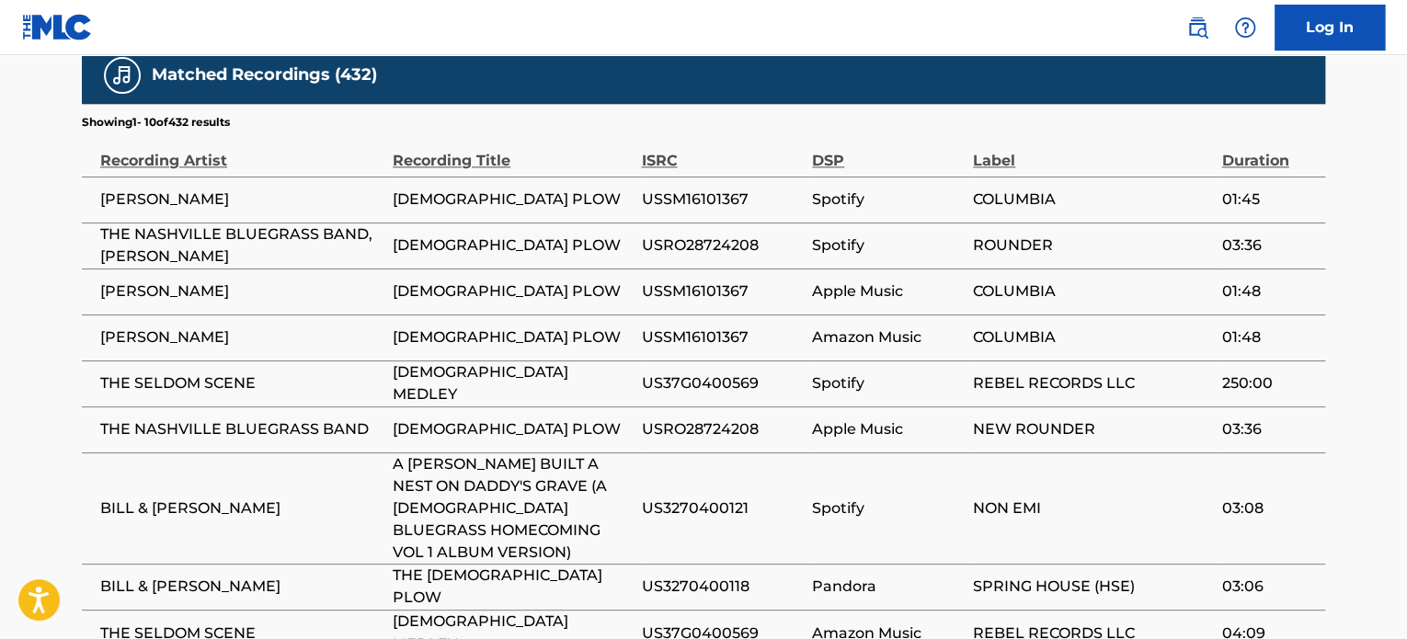
scroll to position [1226, 0]
